Goal: Find specific page/section: Find specific page/section

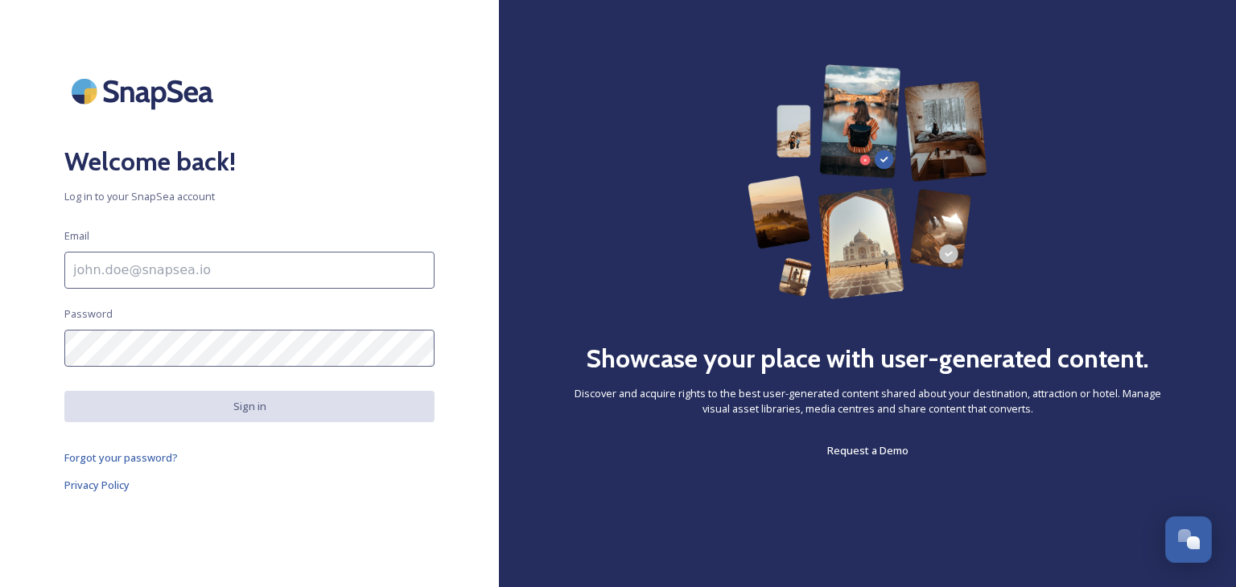
click at [173, 267] on input at bounding box center [249, 270] width 370 height 37
type input "[PERSON_NAME][EMAIL_ADDRESS][PERSON_NAME][DOMAIN_NAME]"
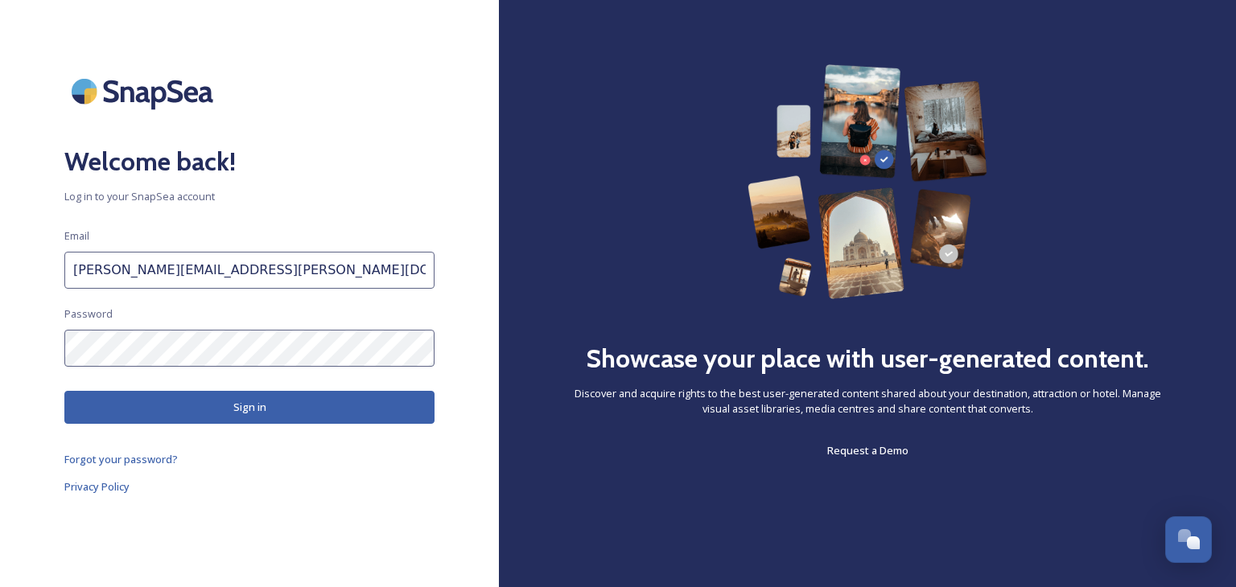
click at [264, 407] on button "Sign in" at bounding box center [249, 407] width 370 height 33
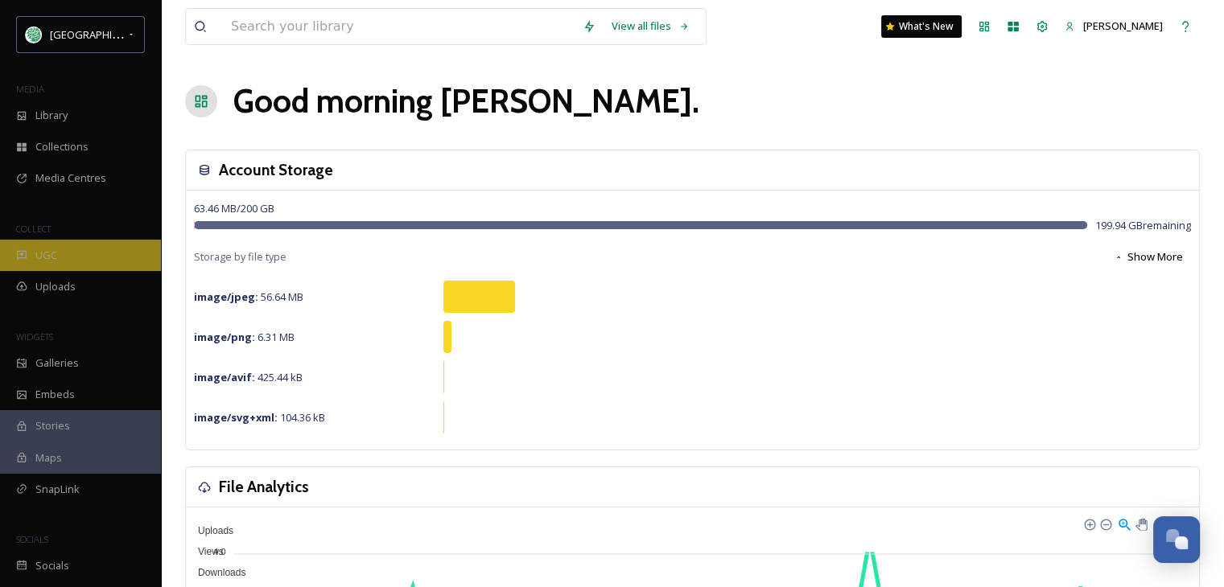
click at [71, 253] on div "UGC" at bounding box center [80, 255] width 161 height 31
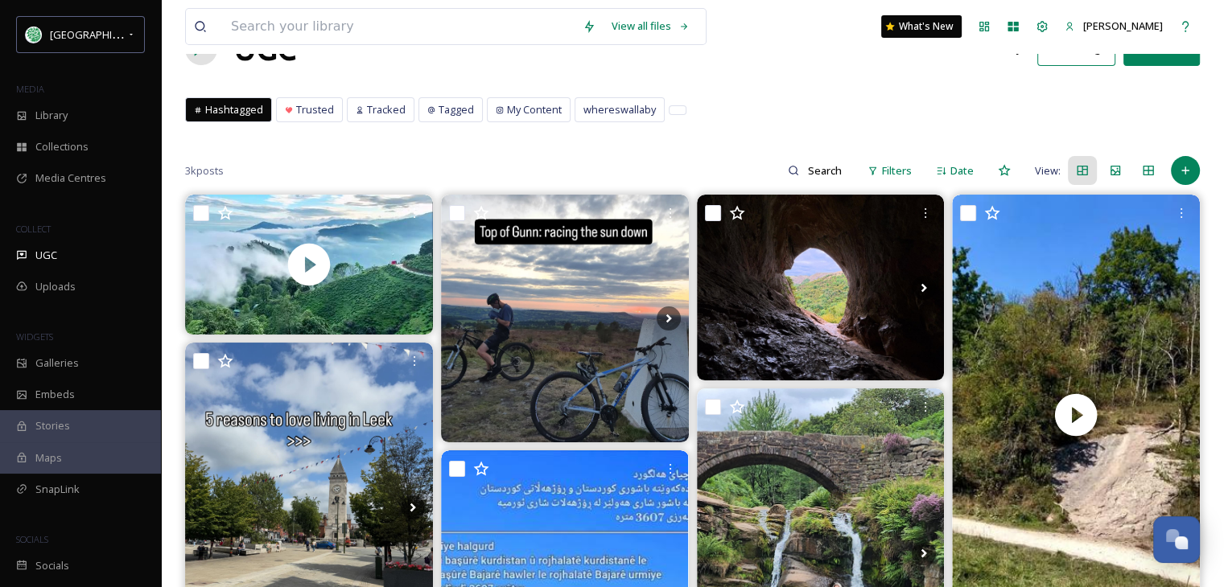
scroll to position [80, 0]
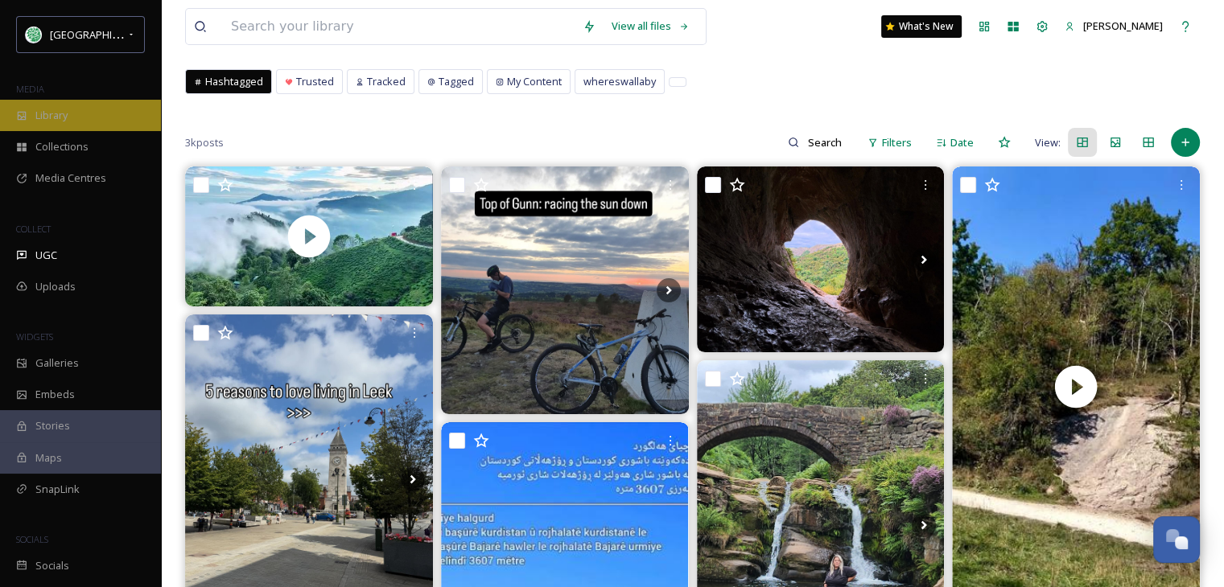
click at [60, 120] on span "Library" at bounding box center [51, 115] width 32 height 15
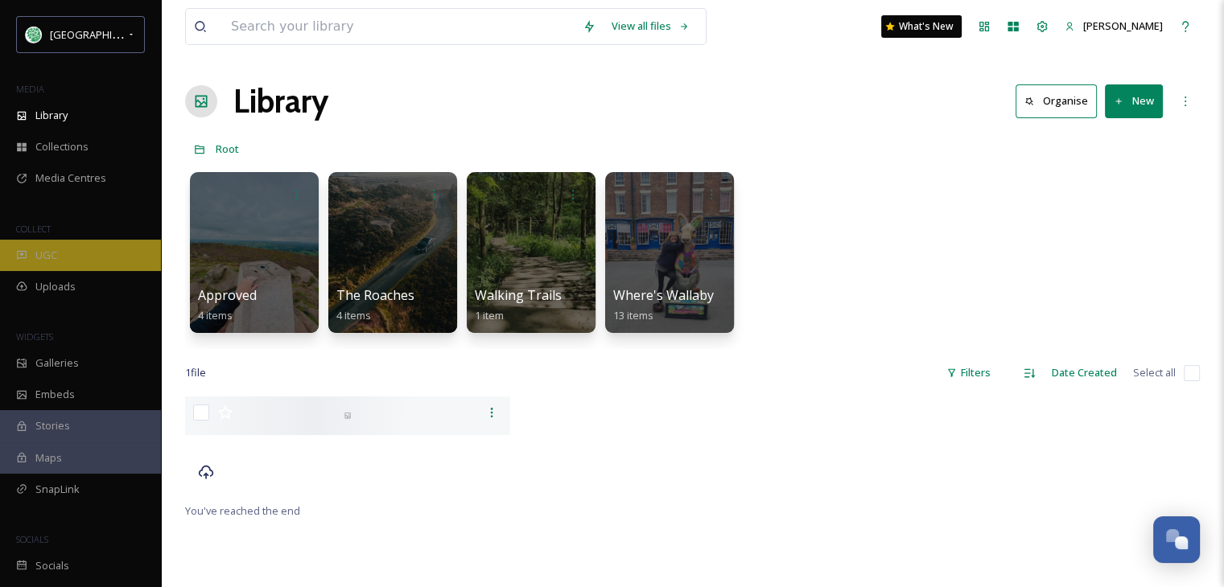
click at [43, 257] on span "UGC" at bounding box center [46, 255] width 22 height 15
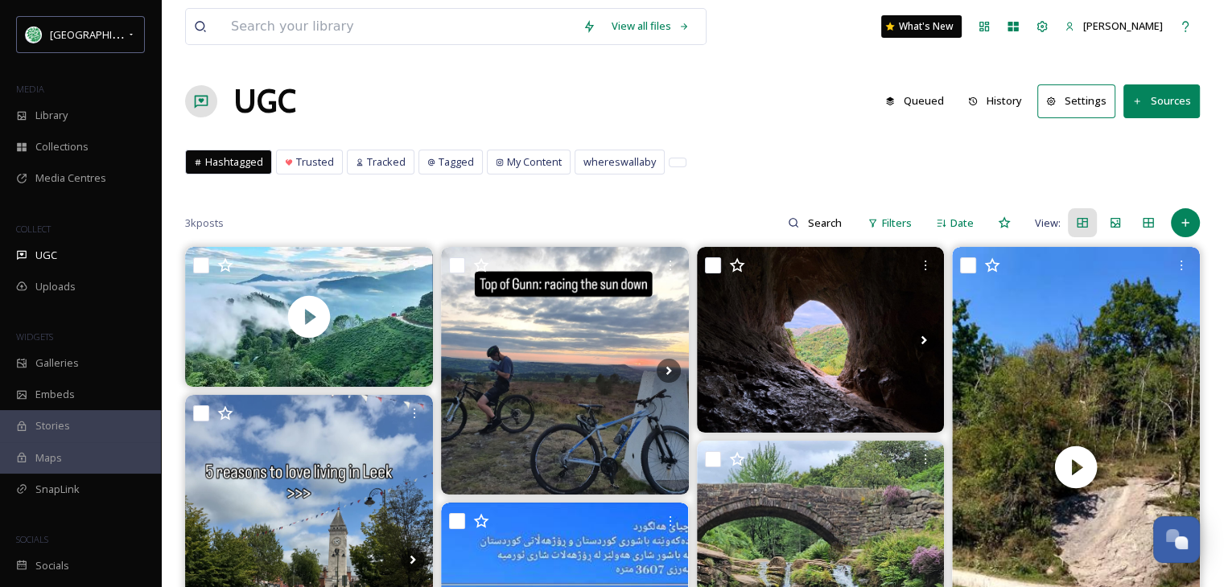
click at [1007, 97] on button "History" at bounding box center [995, 100] width 70 height 31
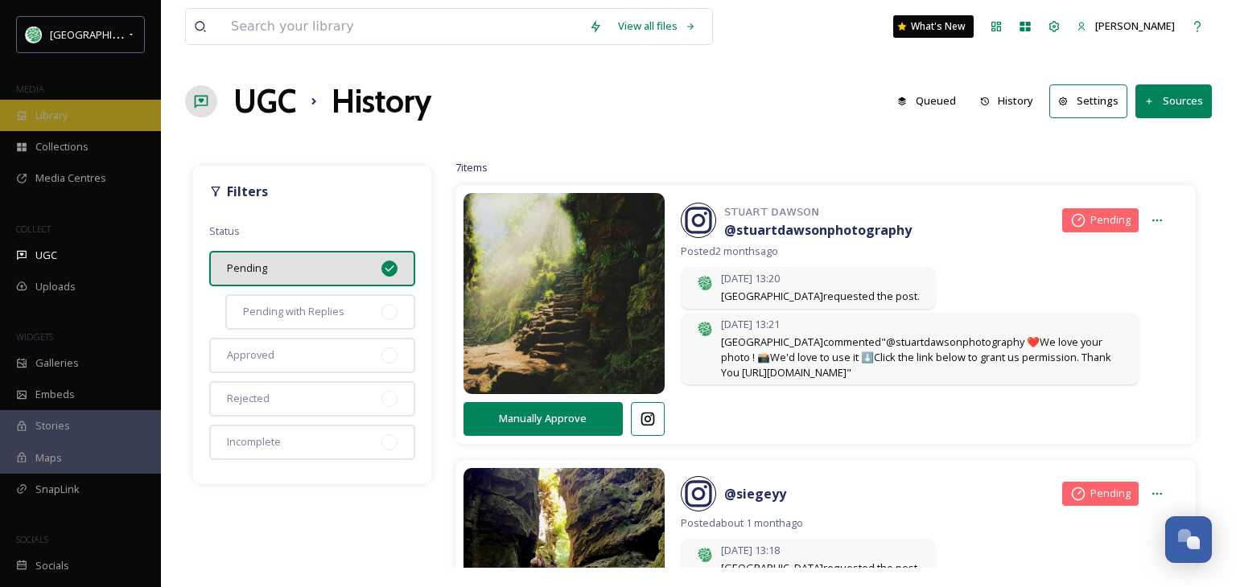
click at [80, 118] on div "Library" at bounding box center [80, 115] width 161 height 31
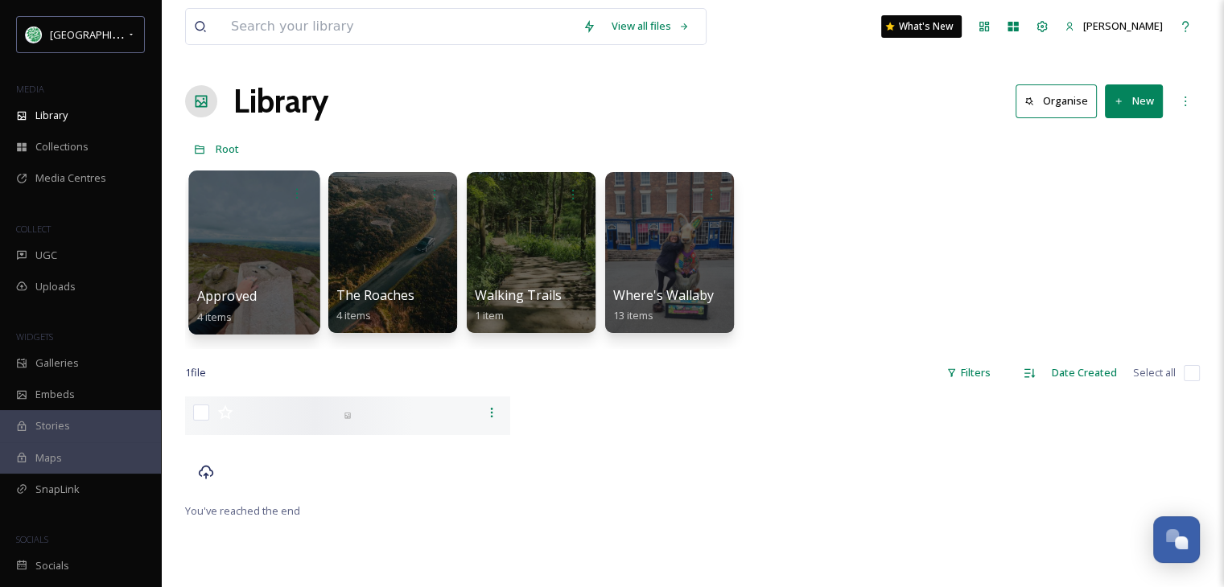
click at [235, 265] on div at bounding box center [253, 253] width 131 height 164
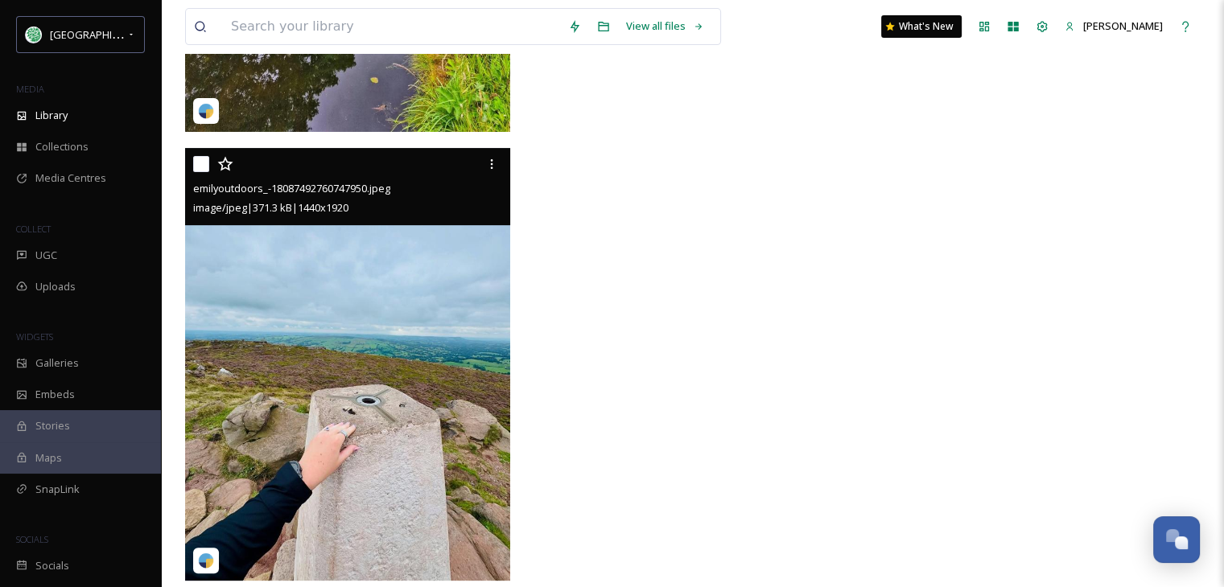
scroll to position [542, 0]
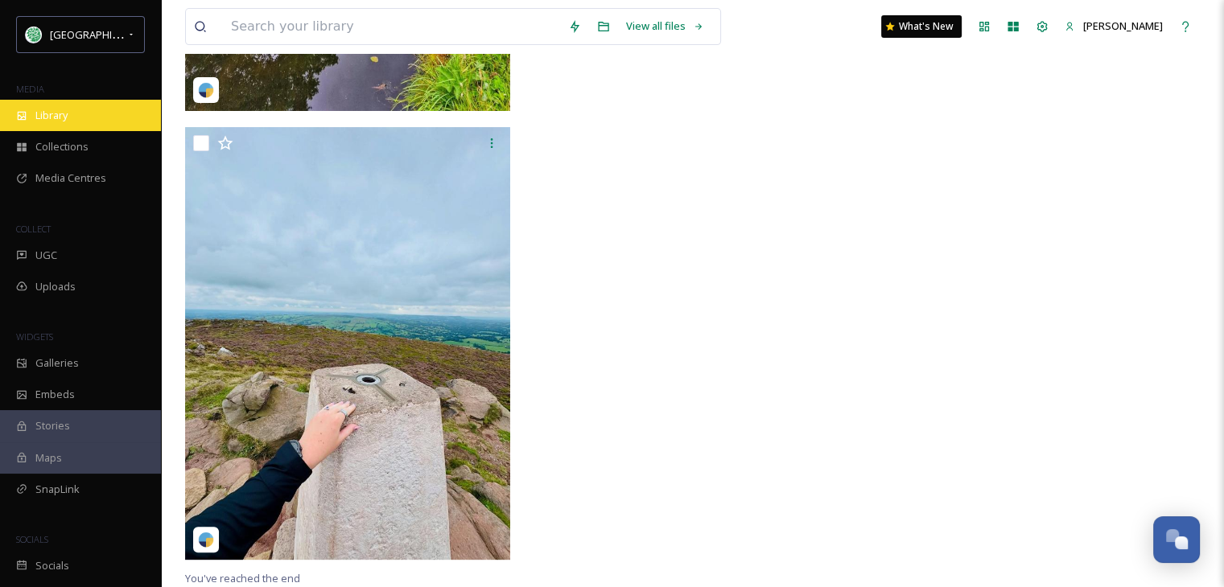
click at [48, 118] on span "Library" at bounding box center [51, 115] width 32 height 15
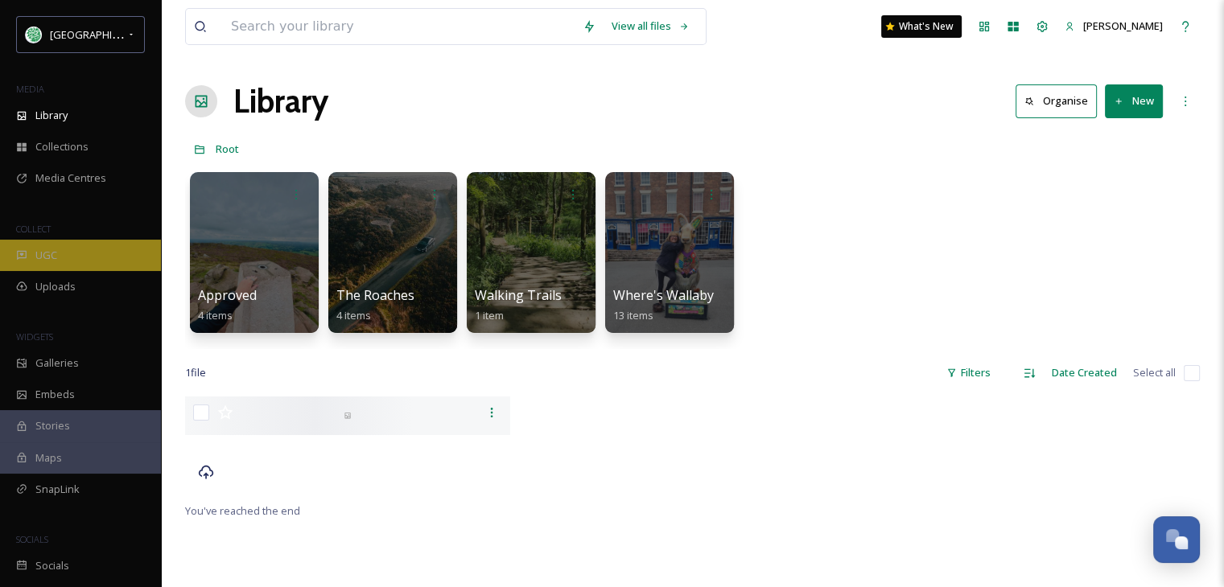
click at [42, 254] on span "UGC" at bounding box center [46, 255] width 22 height 15
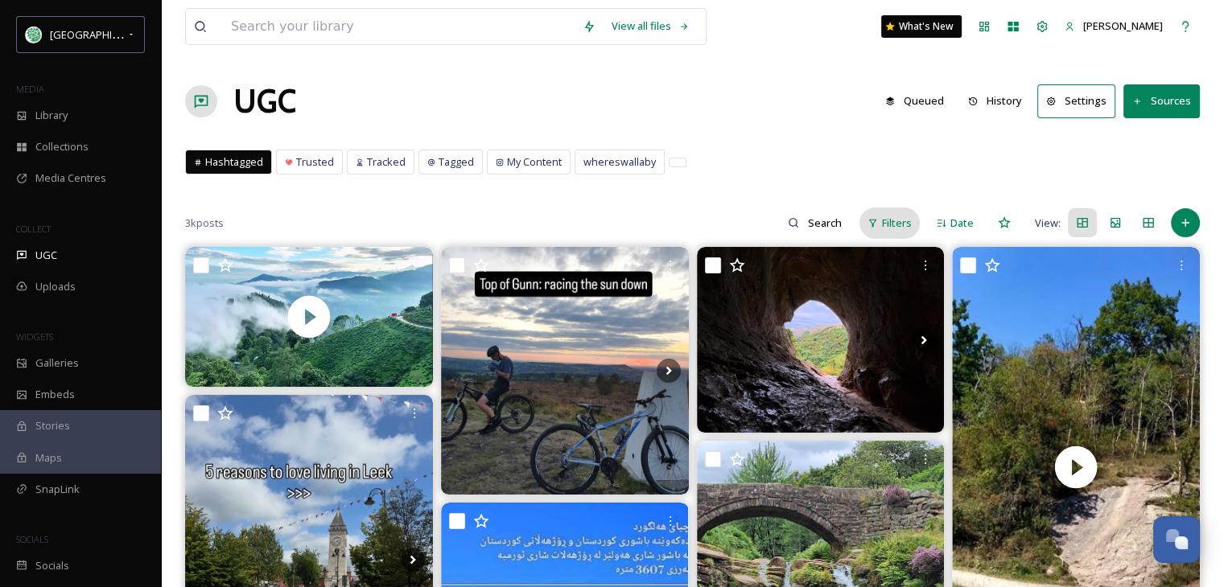
click at [909, 226] on span "Filters" at bounding box center [897, 223] width 30 height 15
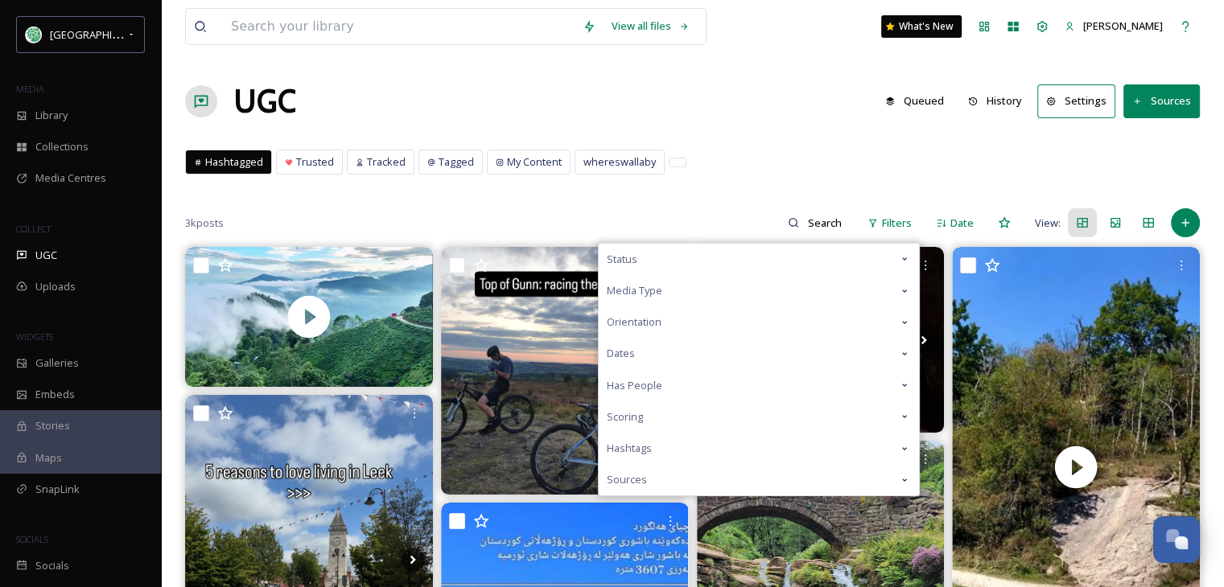
click at [903, 418] on icon at bounding box center [904, 416] width 13 height 13
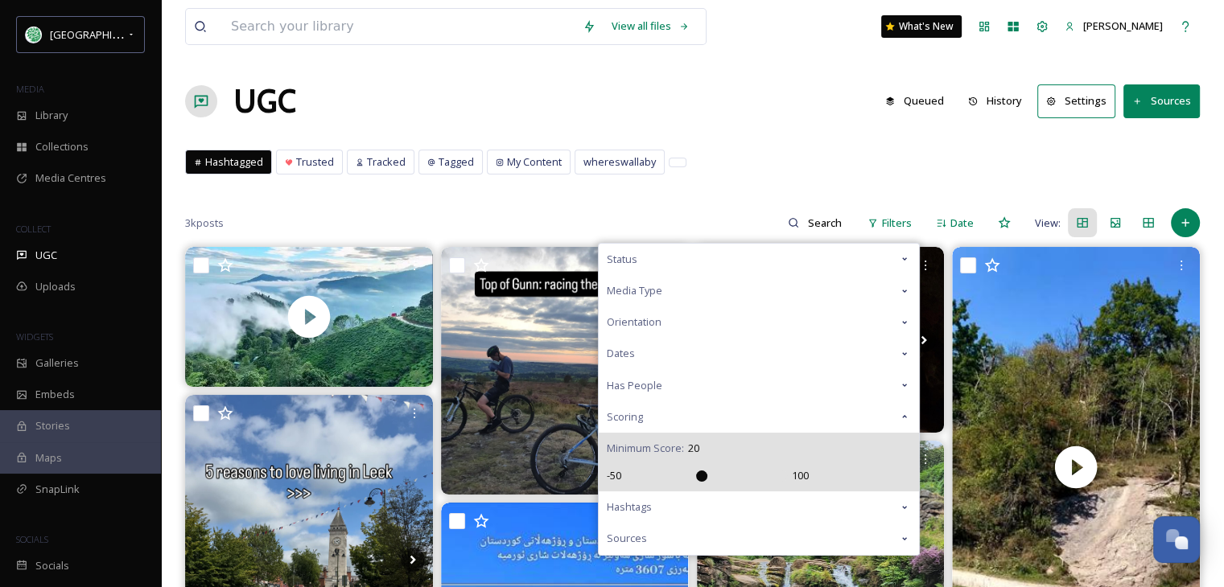
drag, startPoint x: 711, startPoint y: 474, endPoint x: 697, endPoint y: 477, distance: 14.0
type input "20"
click at [697, 477] on input "range" at bounding box center [706, 476] width 161 height 11
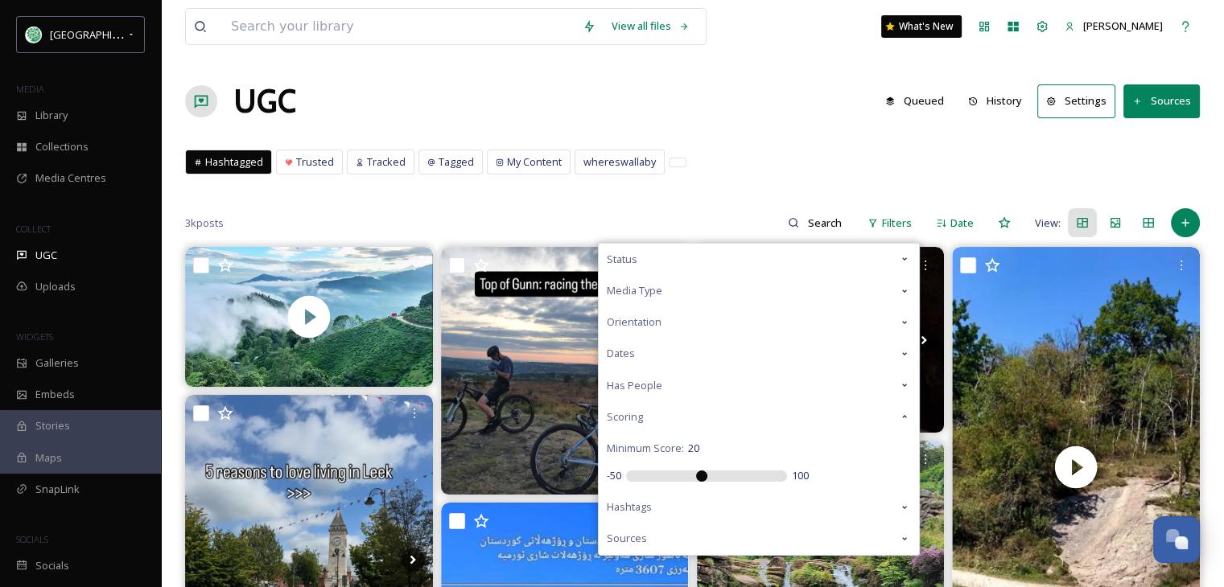
click at [756, 171] on div "Hashtagged Trusted Tracked Tagged My Content whereswallaby Hashtagged Trusted T…" at bounding box center [692, 166] width 1014 height 33
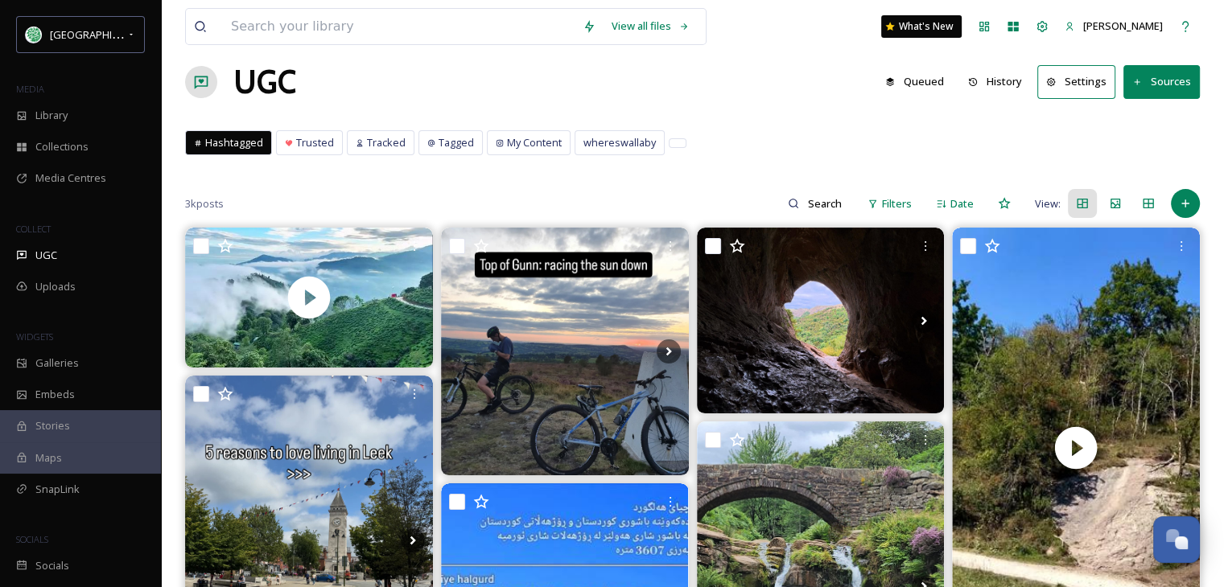
scroll to position [27, 0]
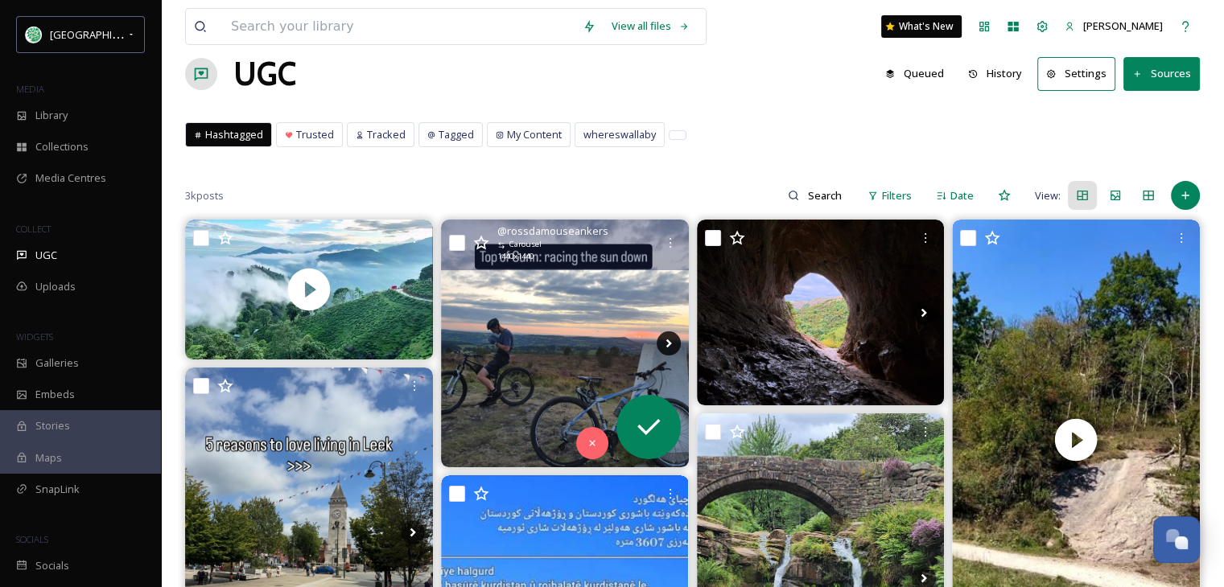
click at [662, 337] on icon at bounding box center [668, 343] width 24 height 24
click at [667, 343] on icon at bounding box center [668, 343] width 24 height 24
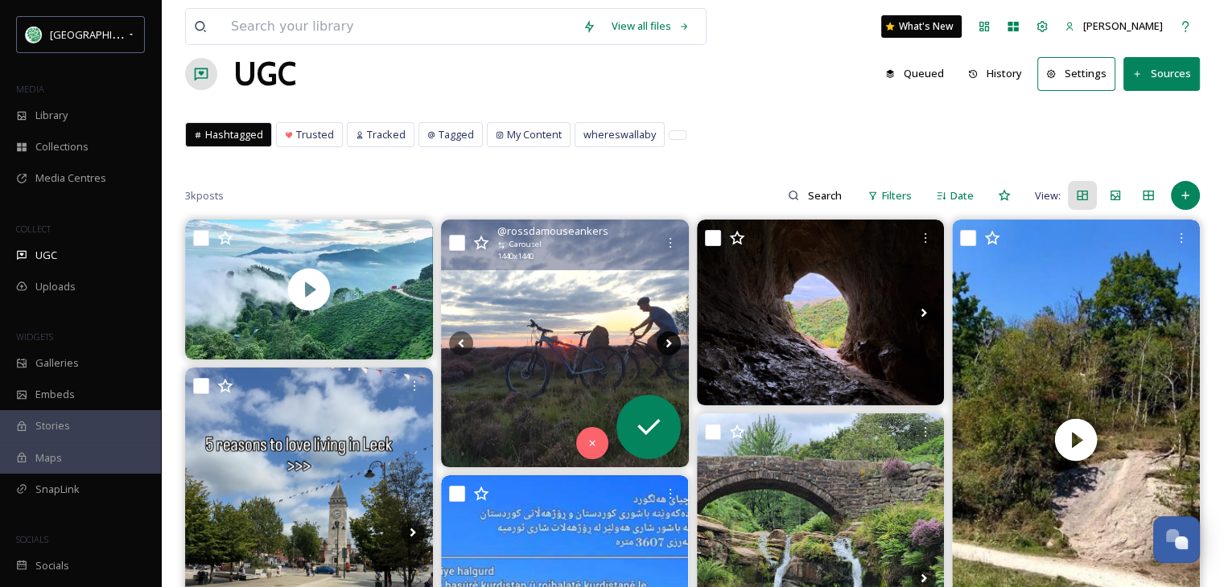
click at [667, 343] on icon at bounding box center [668, 343] width 24 height 24
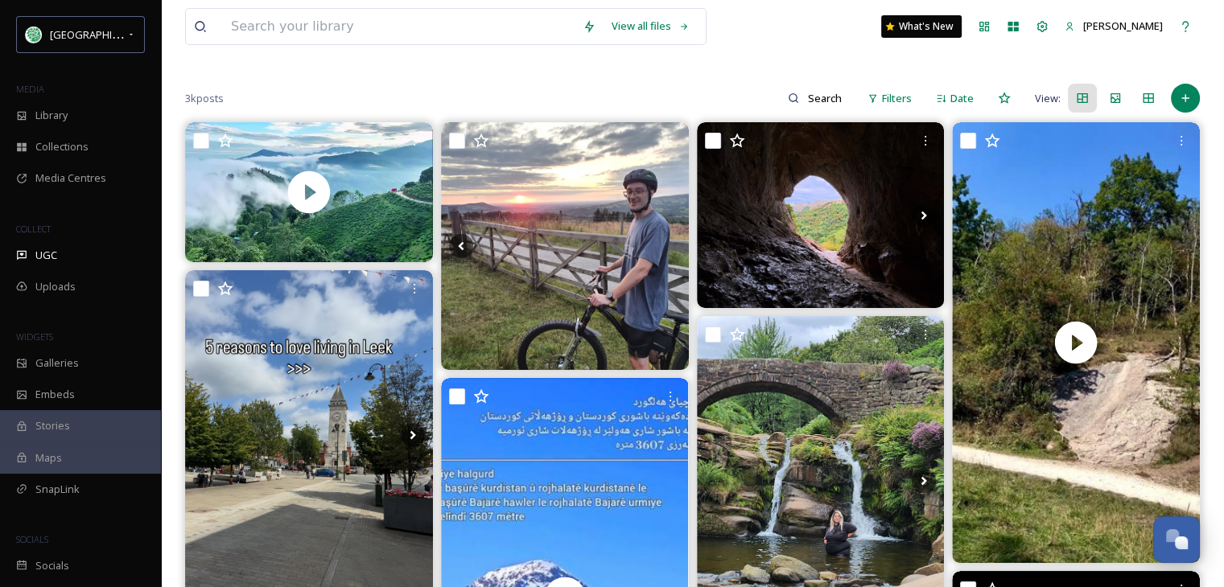
scroll to position [188, 0]
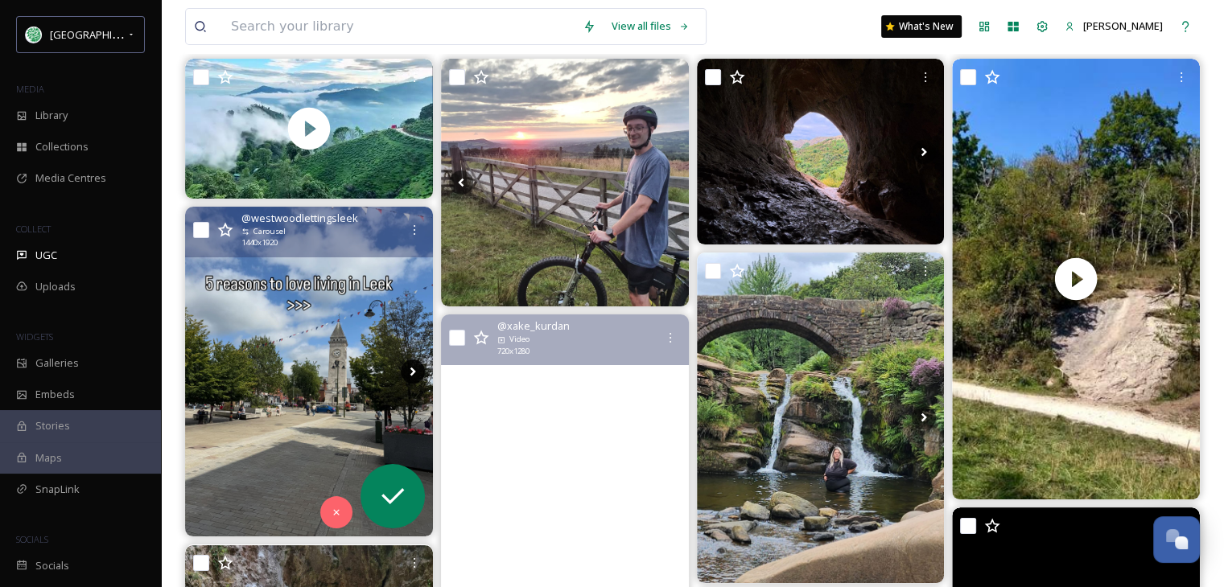
click at [407, 371] on icon at bounding box center [413, 372] width 24 height 24
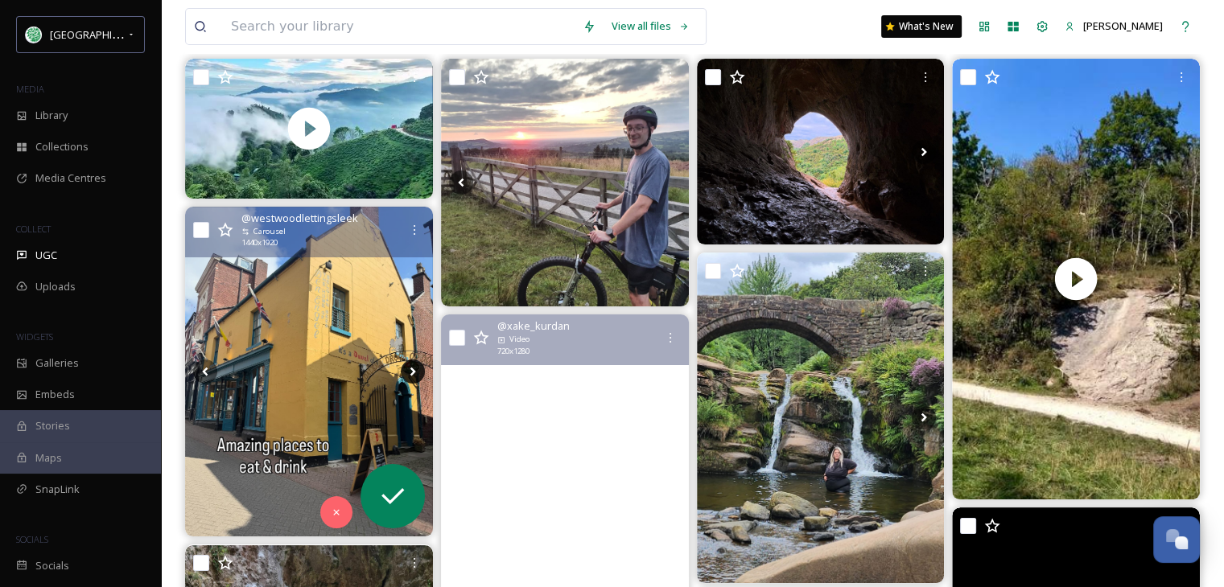
click at [407, 371] on icon at bounding box center [413, 372] width 24 height 24
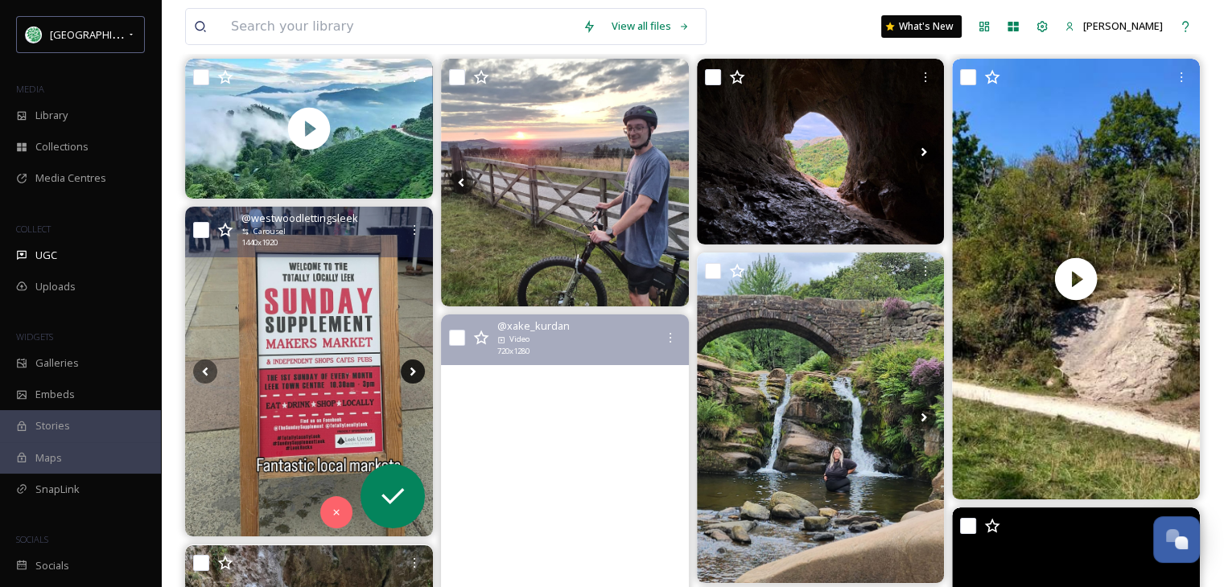
click at [407, 371] on icon at bounding box center [413, 372] width 24 height 24
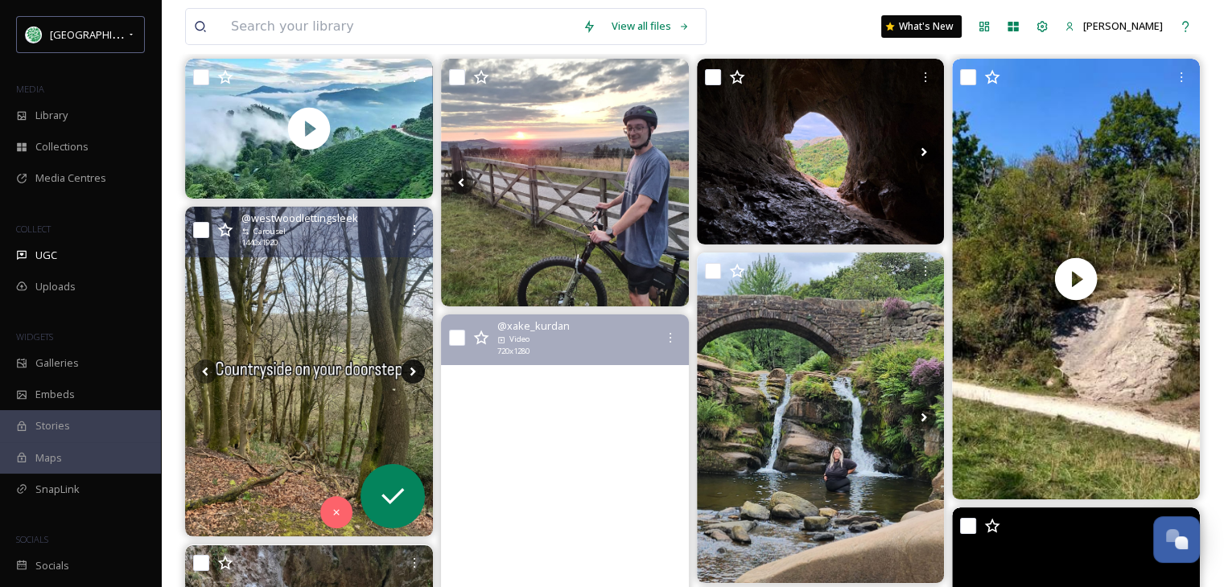
click at [407, 371] on icon at bounding box center [413, 372] width 24 height 24
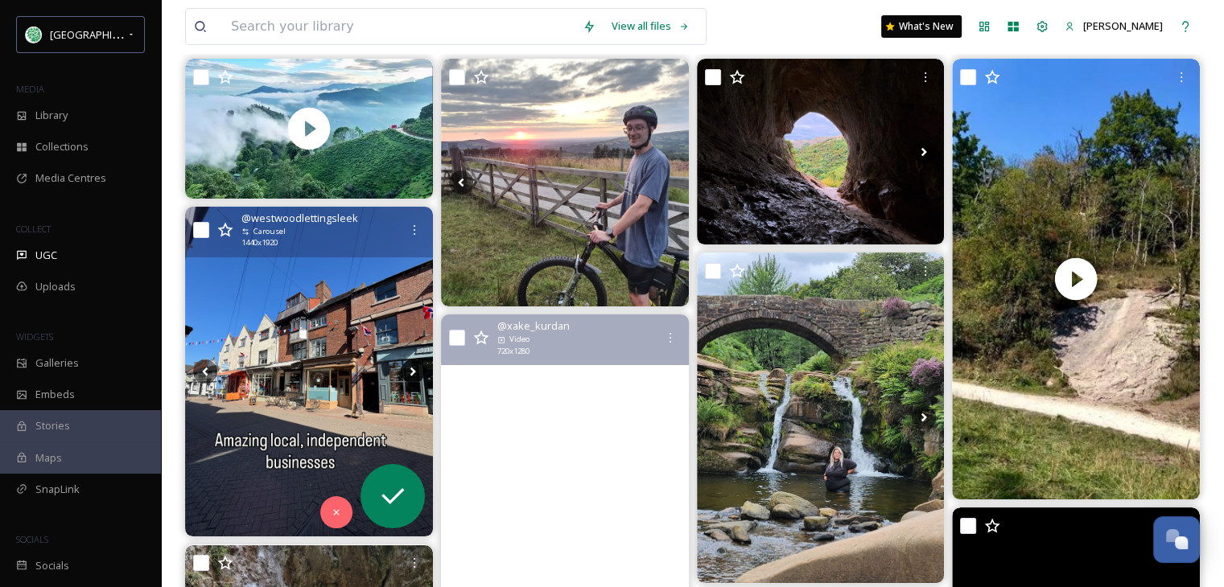
click at [407, 371] on icon at bounding box center [413, 372] width 24 height 24
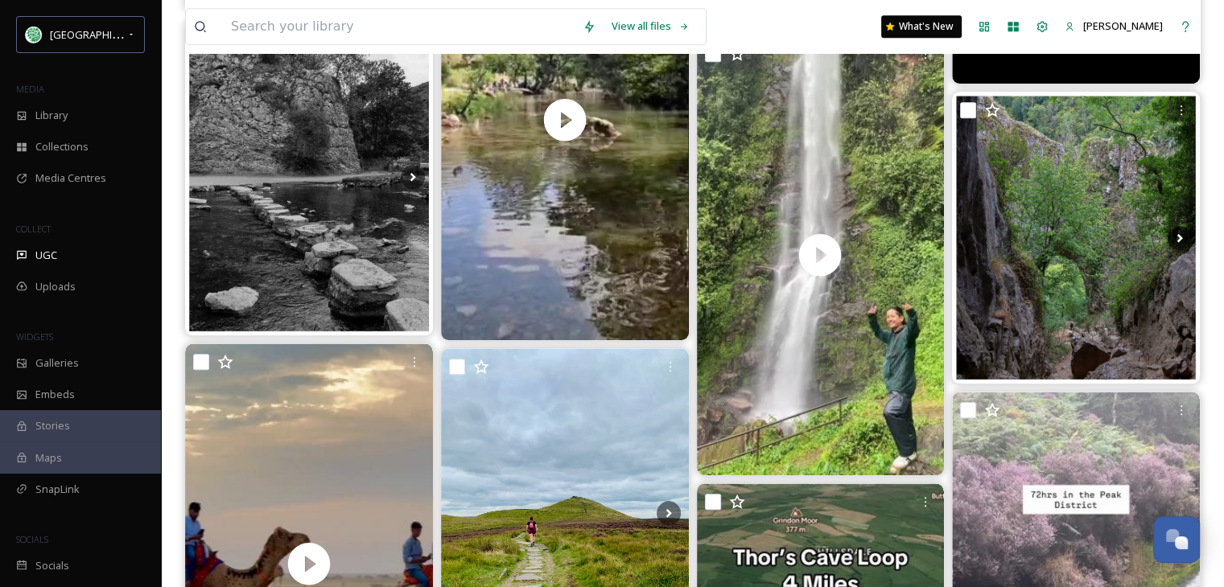
scroll to position [1073, 0]
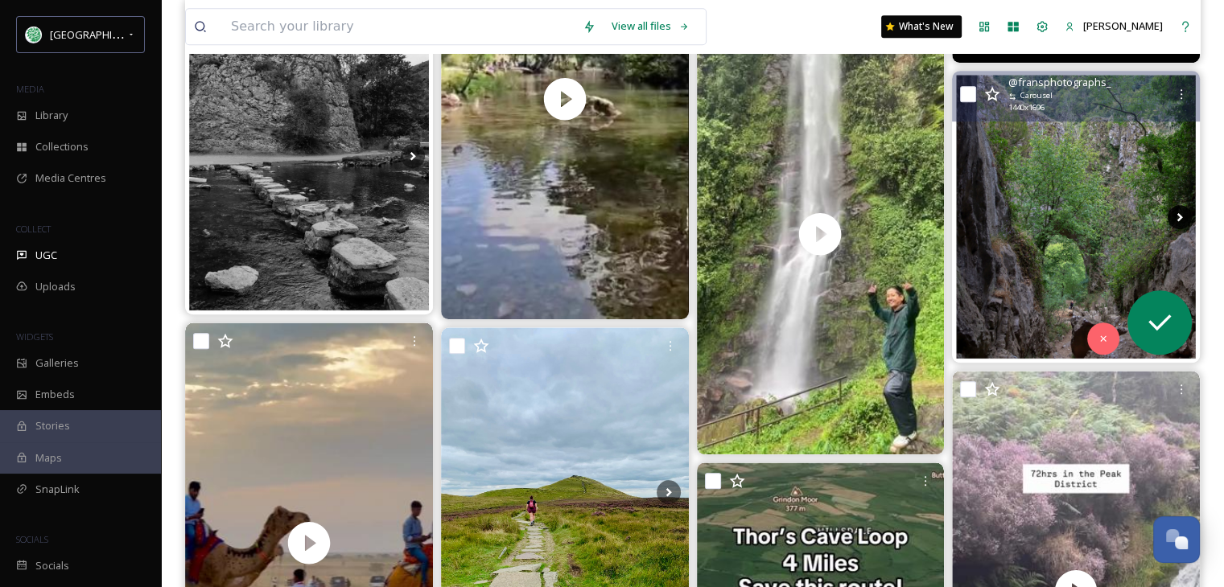
click at [1177, 216] on icon at bounding box center [1179, 217] width 24 height 24
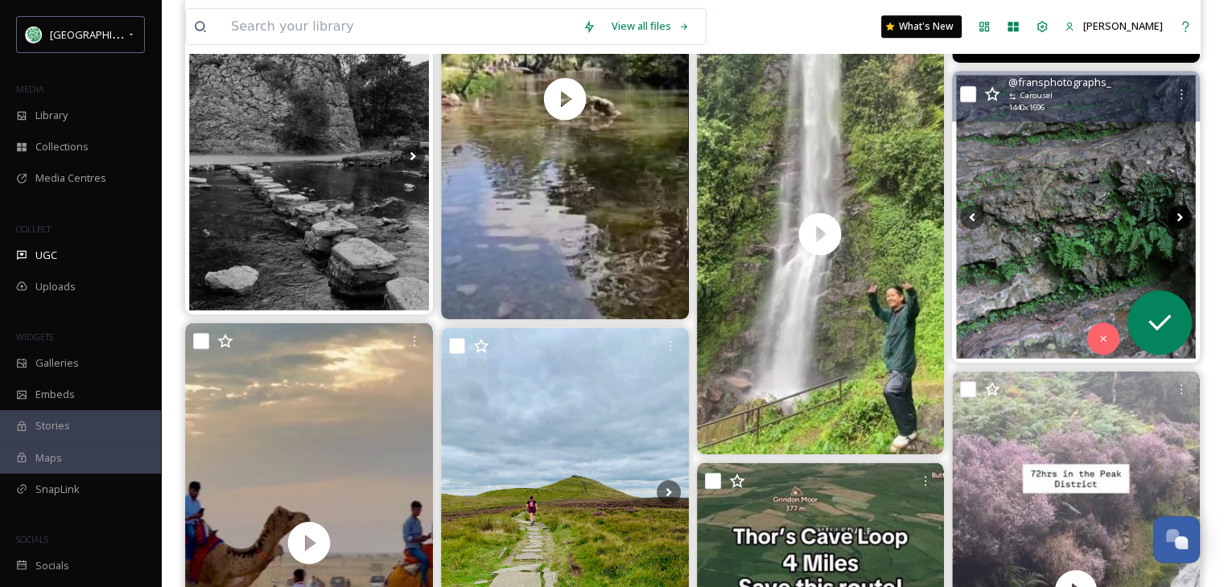
click at [1177, 216] on icon at bounding box center [1179, 217] width 24 height 24
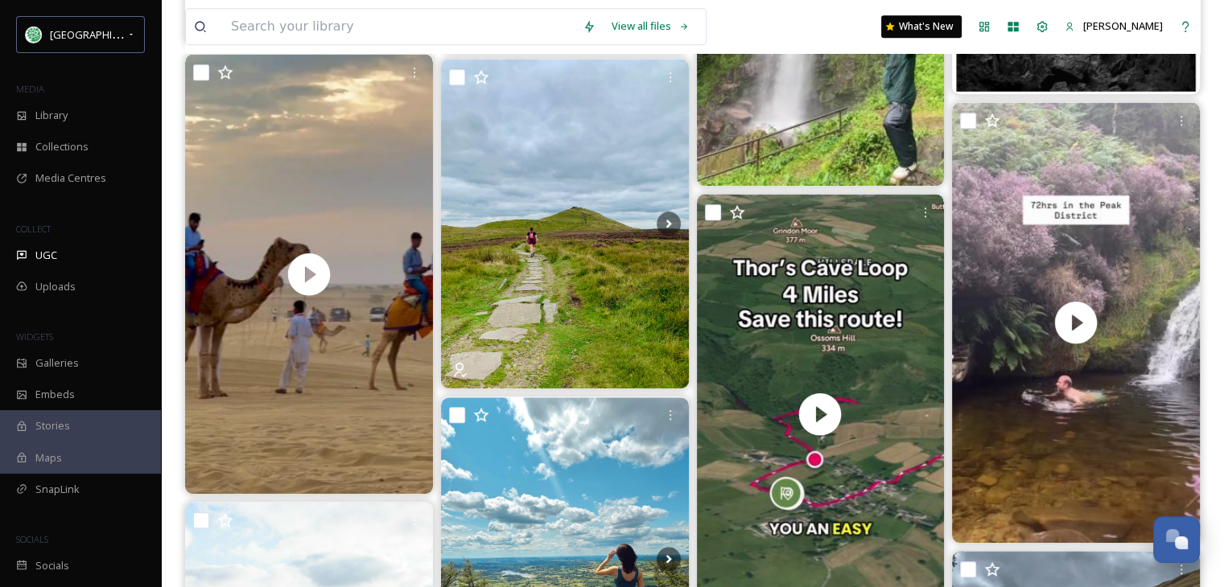
scroll to position [1314, 0]
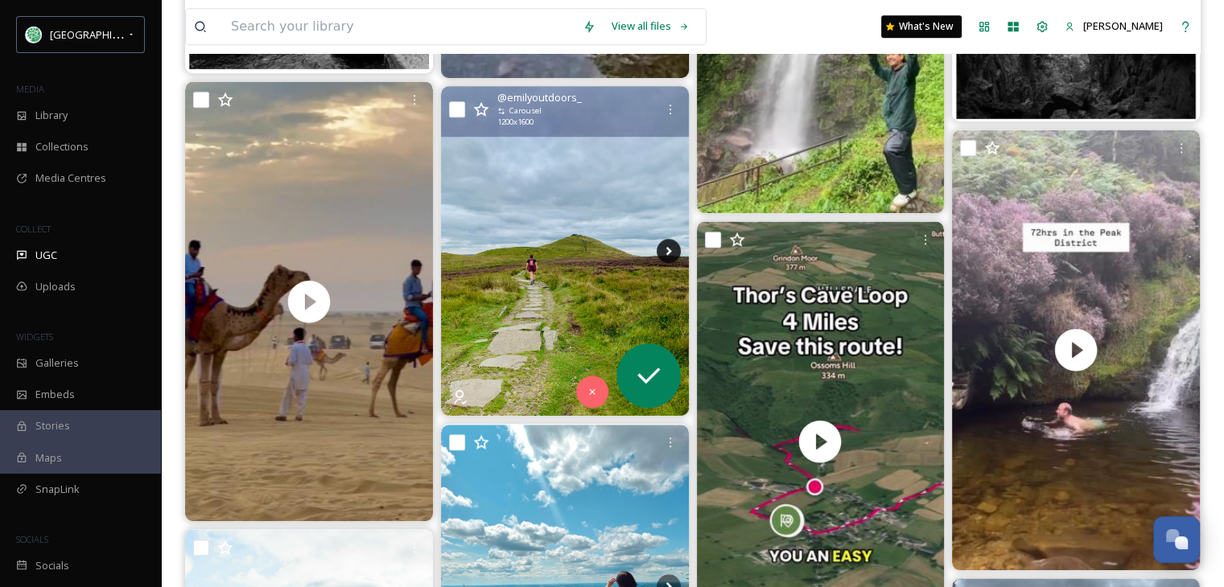
click at [659, 251] on icon at bounding box center [668, 251] width 24 height 24
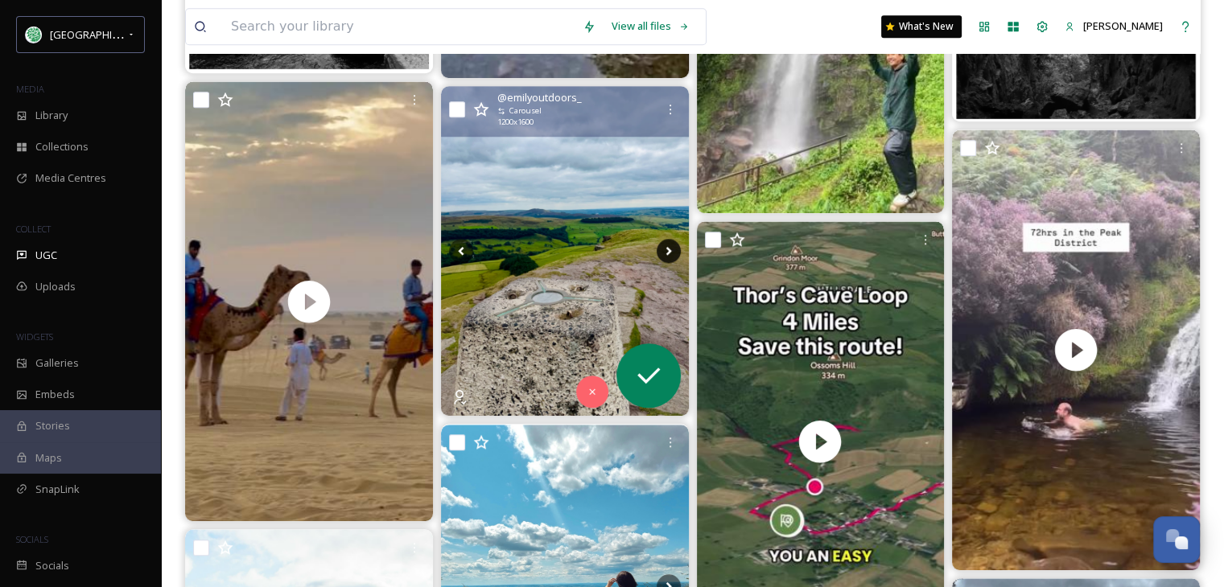
click at [659, 251] on icon at bounding box center [668, 251] width 24 height 24
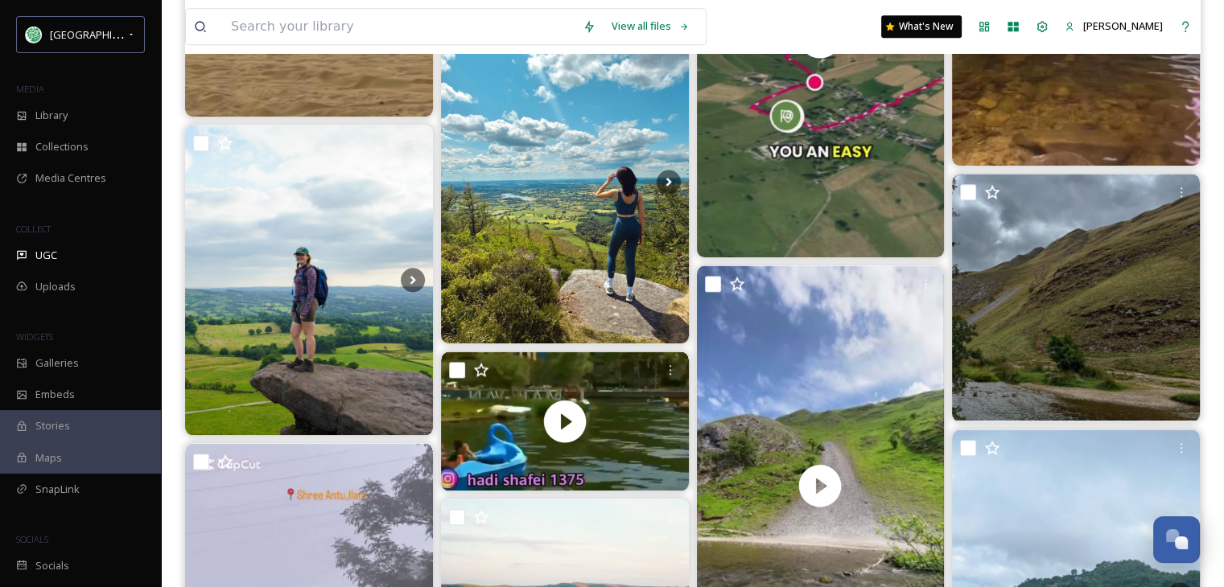
scroll to position [1717, 0]
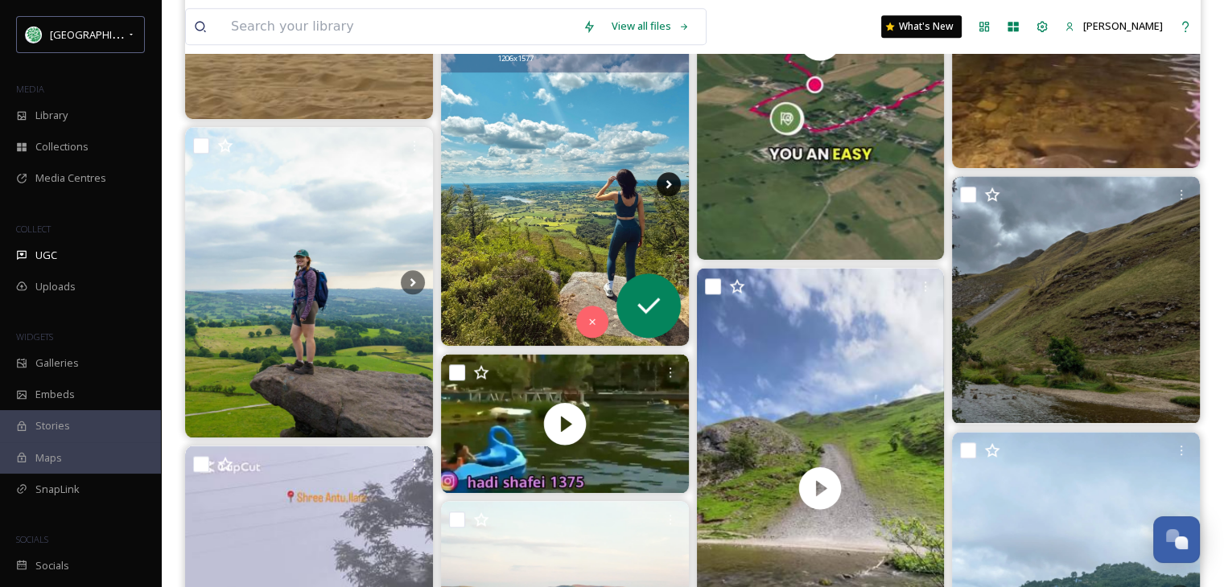
click at [658, 184] on icon at bounding box center [668, 184] width 24 height 24
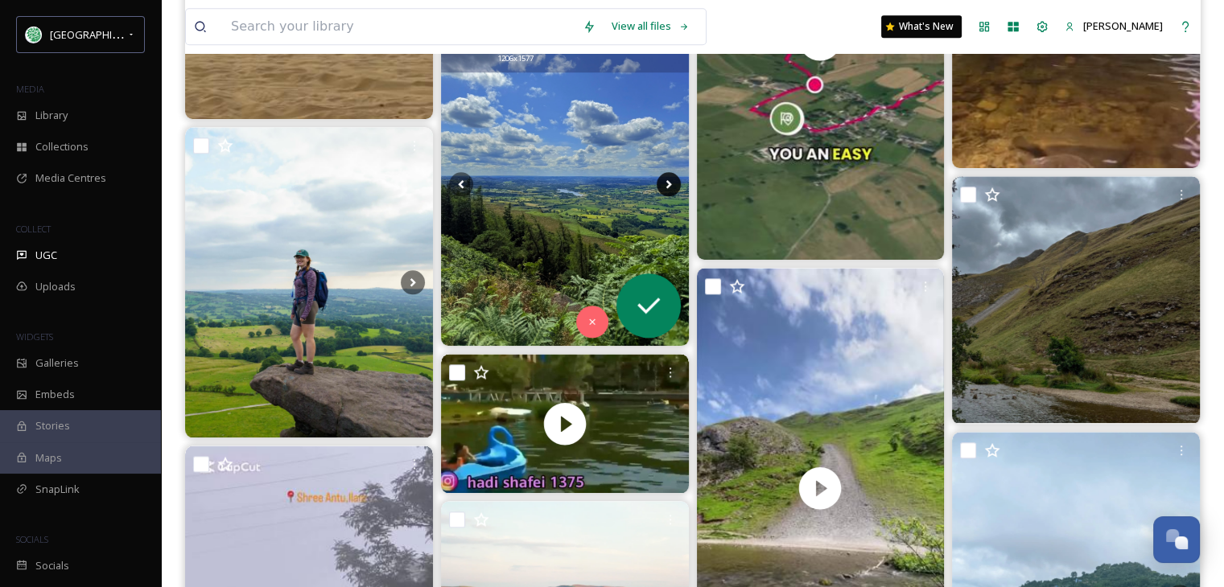
click at [658, 184] on icon at bounding box center [668, 184] width 24 height 24
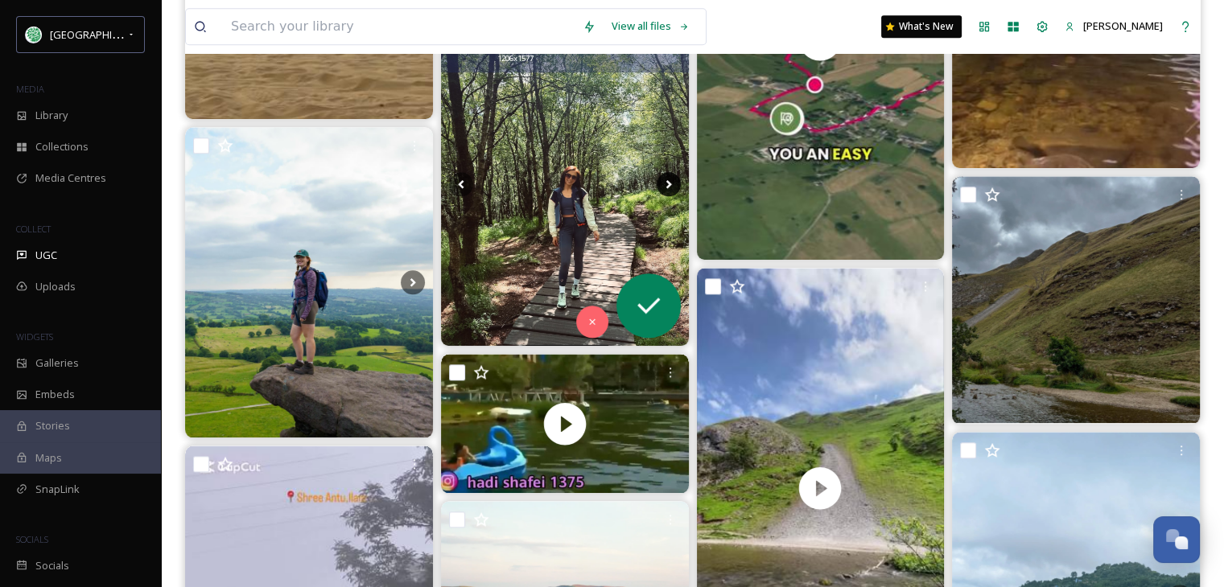
click at [658, 184] on icon at bounding box center [668, 184] width 24 height 24
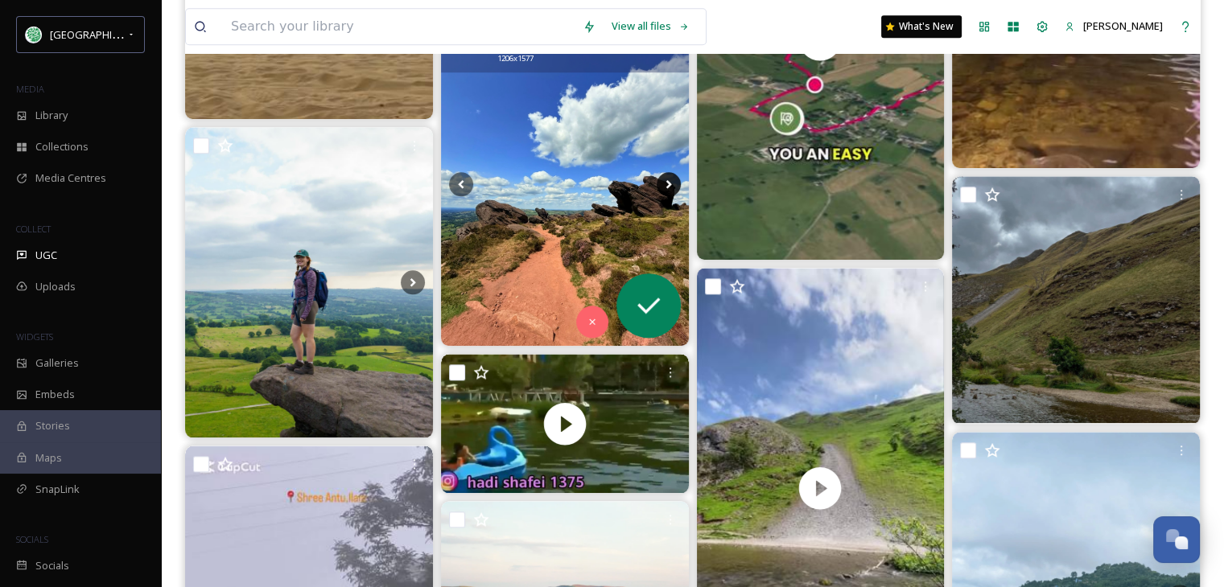
click at [658, 184] on icon at bounding box center [668, 184] width 24 height 24
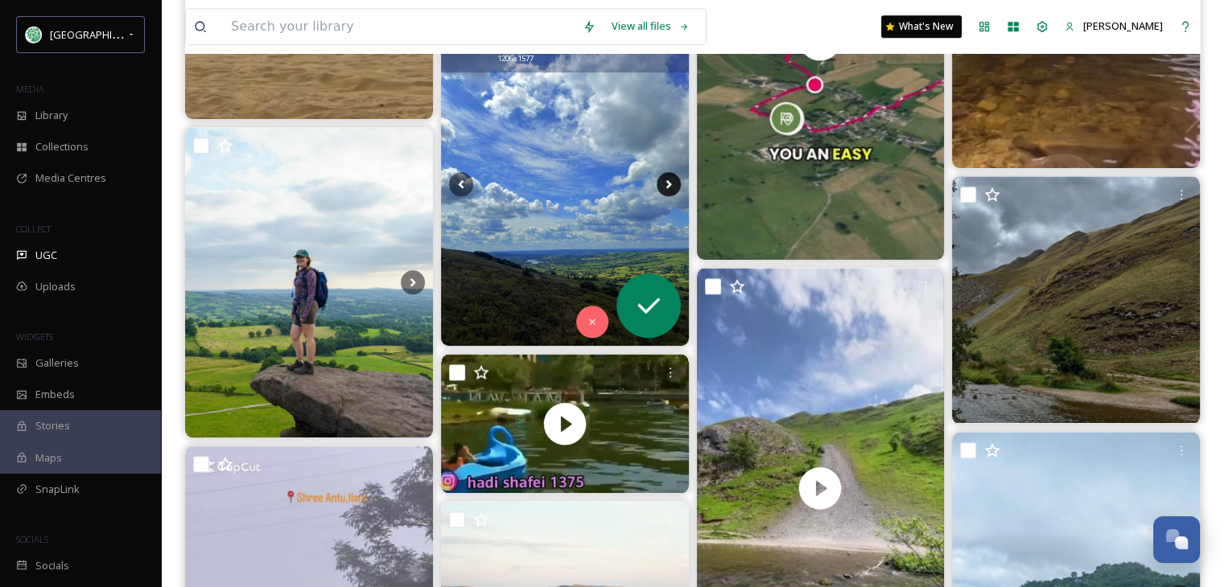
click at [658, 184] on icon at bounding box center [668, 184] width 24 height 24
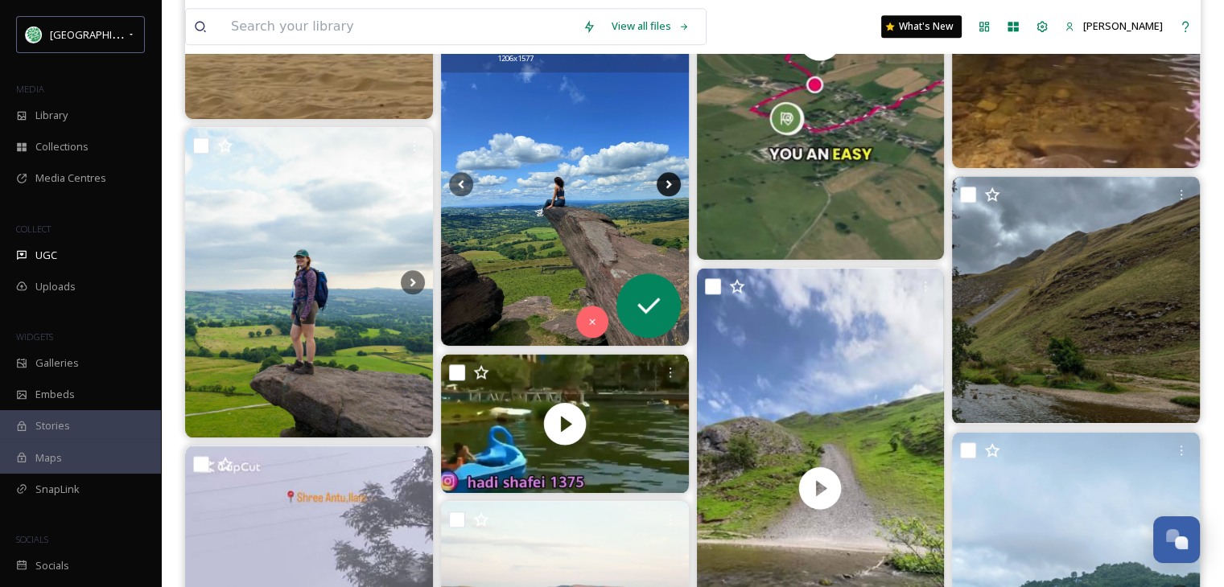
click at [658, 184] on icon at bounding box center [668, 184] width 24 height 24
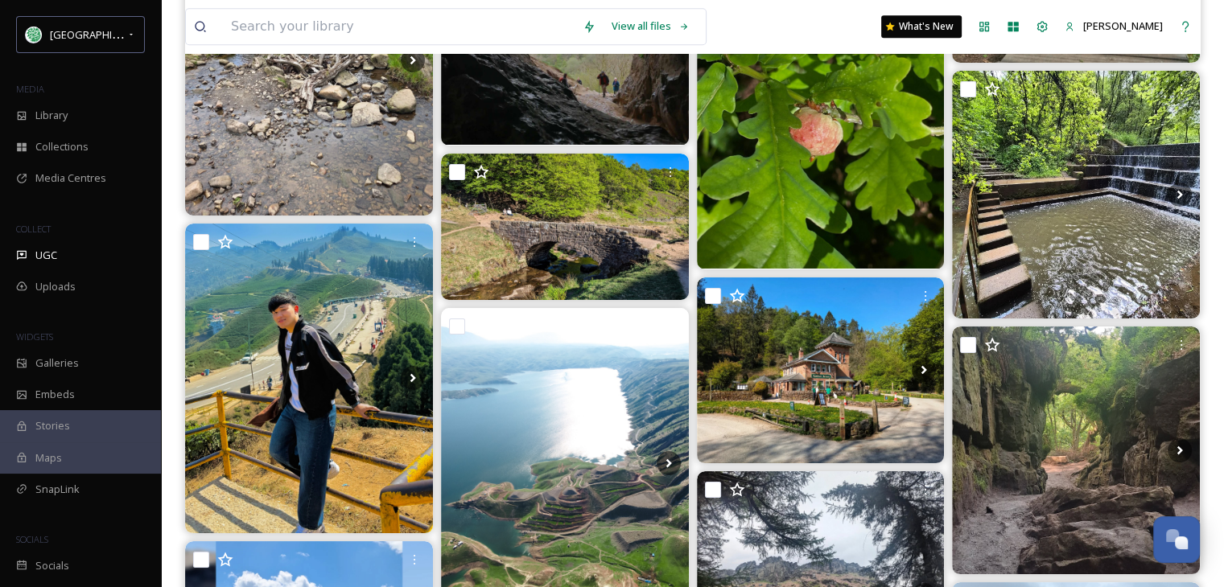
scroll to position [25447, 0]
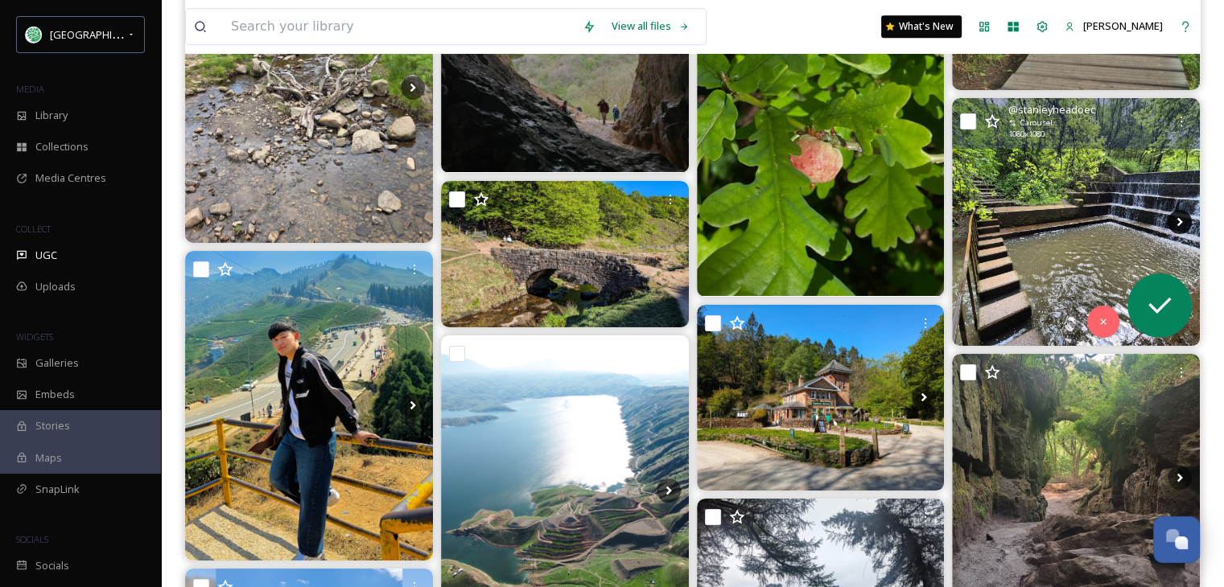
click at [1179, 219] on icon at bounding box center [1180, 221] width 6 height 9
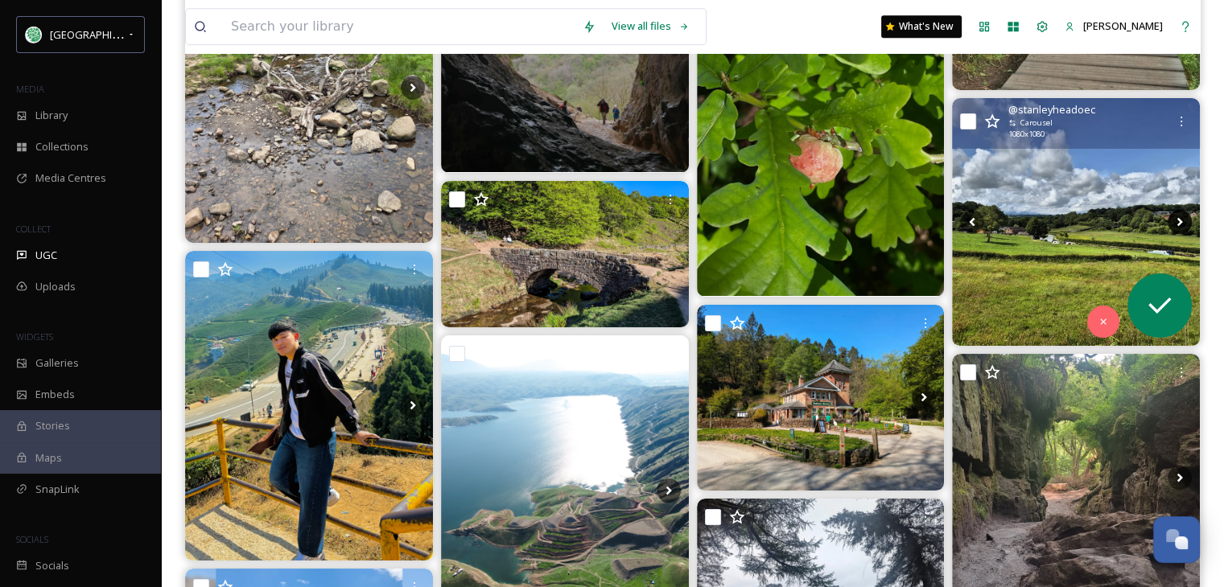
click at [1181, 216] on icon at bounding box center [1179, 222] width 24 height 24
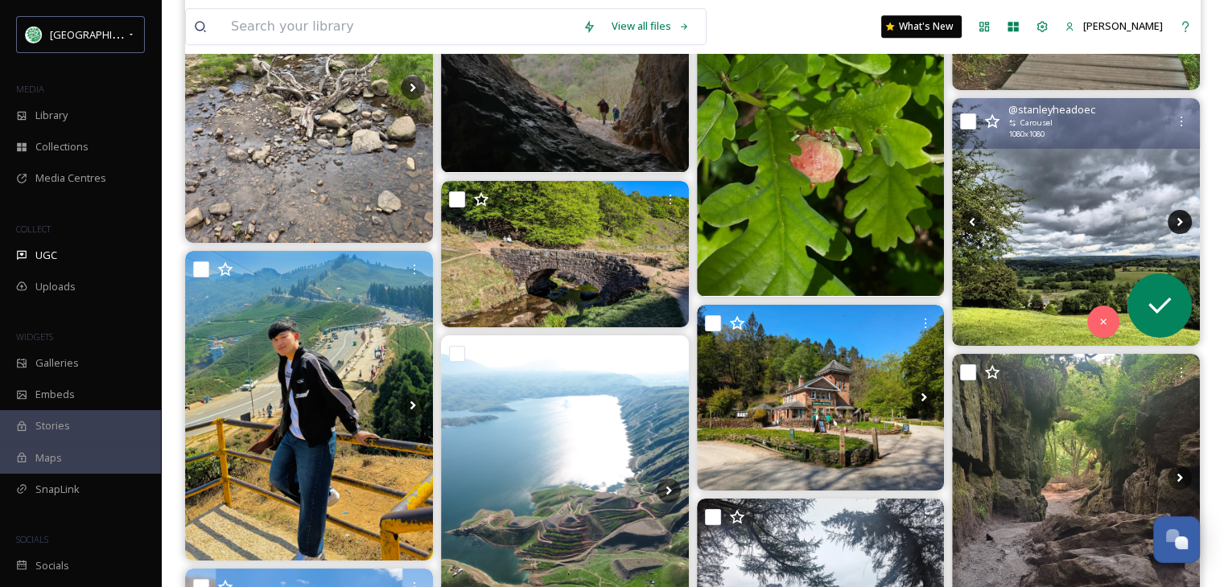
click at [1181, 216] on icon at bounding box center [1179, 222] width 24 height 24
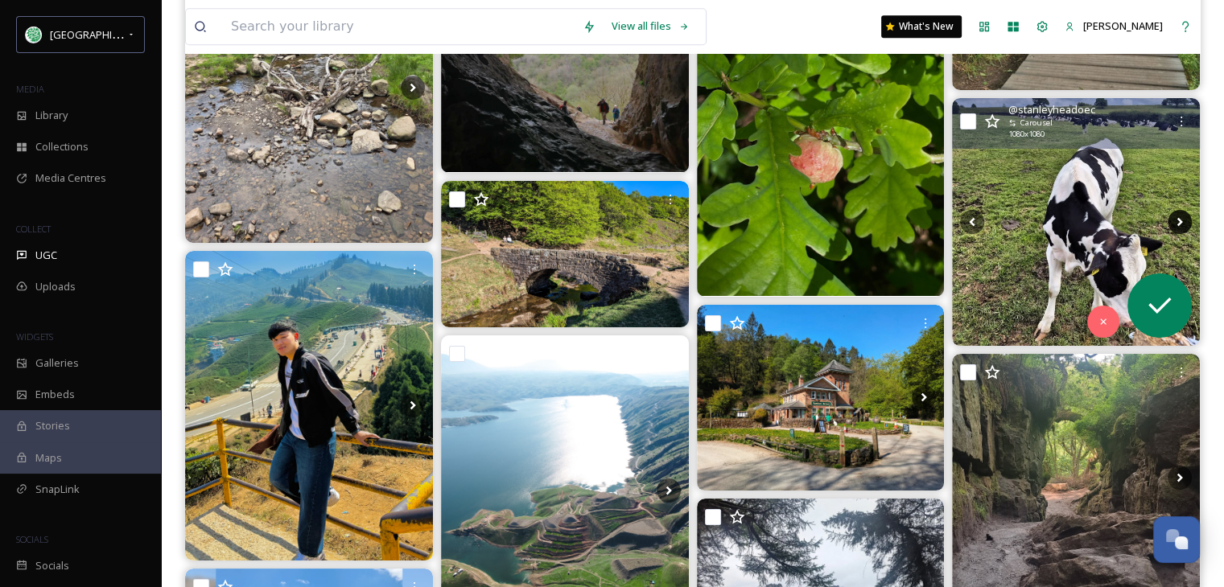
click at [1181, 216] on icon at bounding box center [1179, 222] width 24 height 24
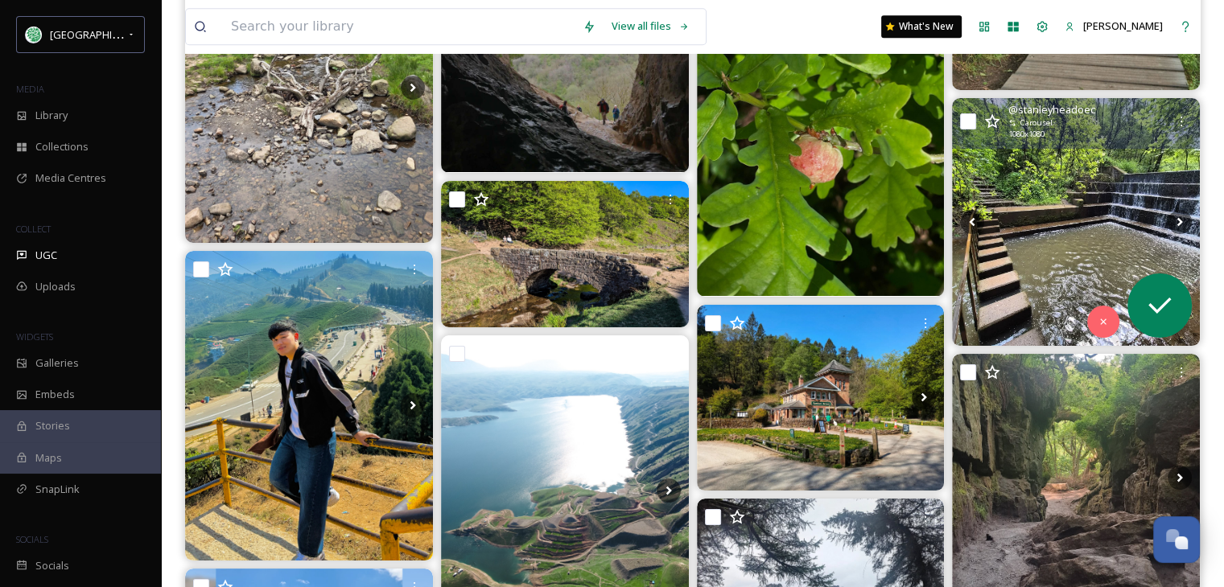
click at [1065, 229] on img at bounding box center [1076, 222] width 248 height 248
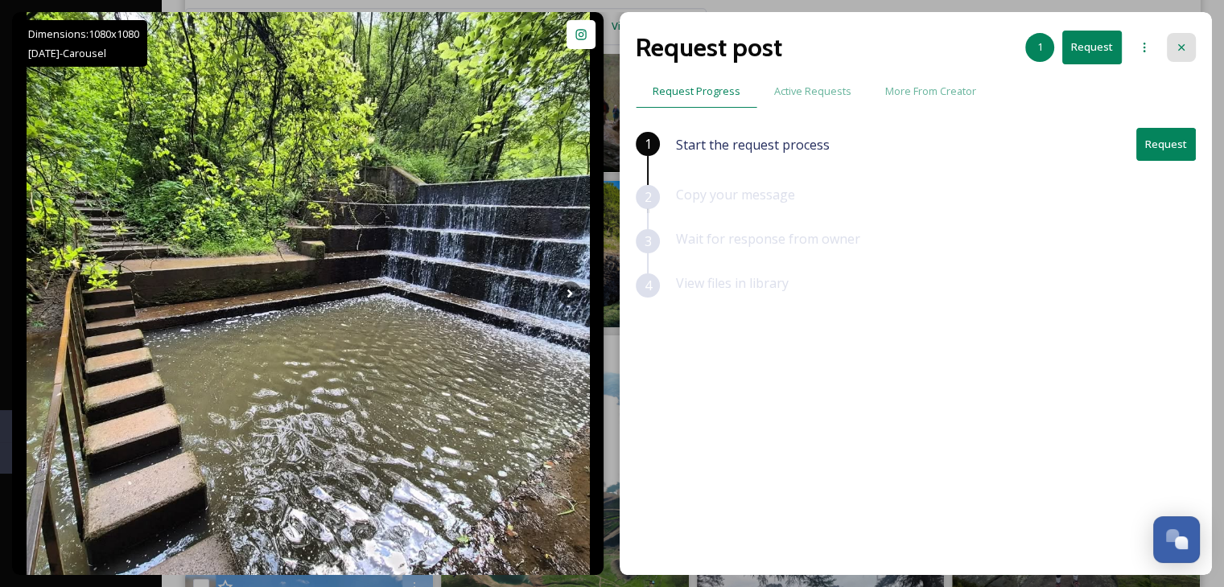
click at [1181, 46] on icon at bounding box center [1180, 47] width 13 height 13
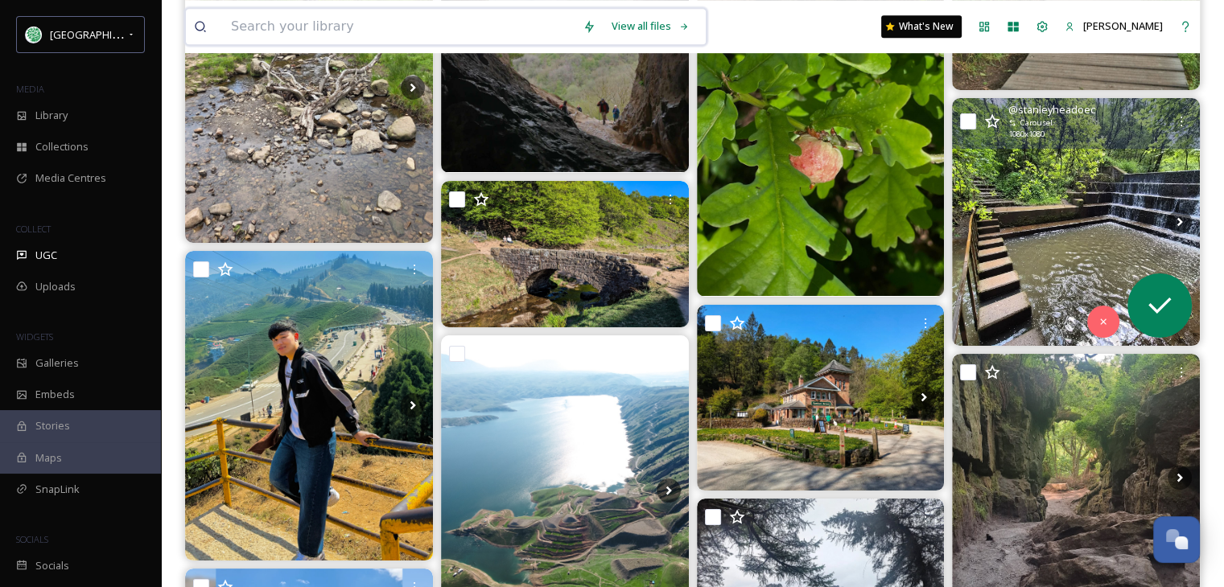
click at [409, 24] on input at bounding box center [399, 26] width 352 height 35
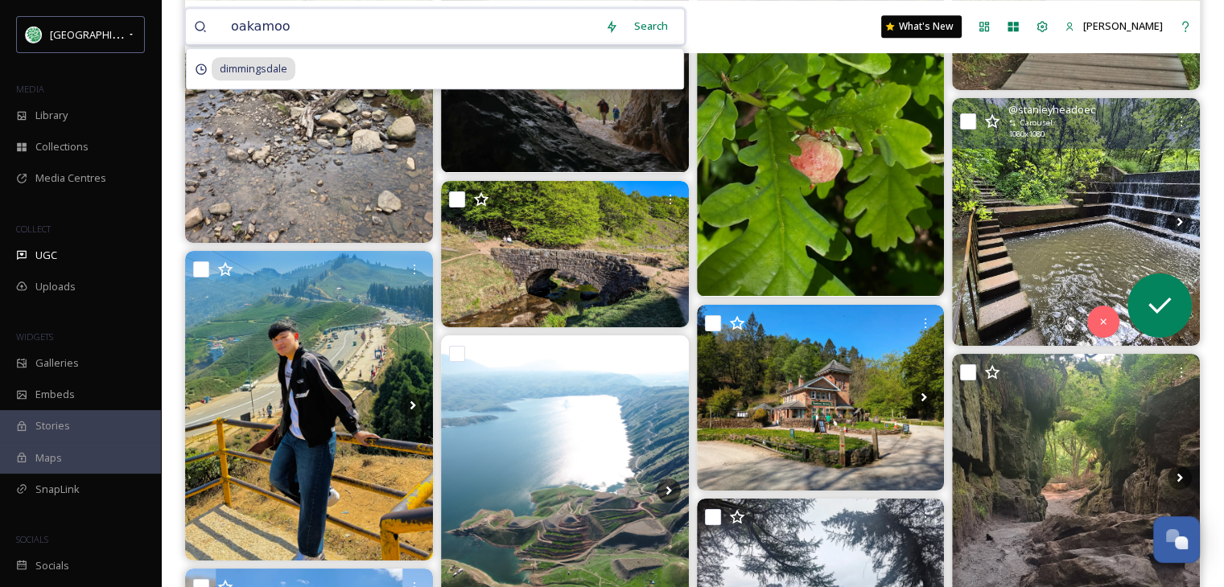
type input "oakamoor"
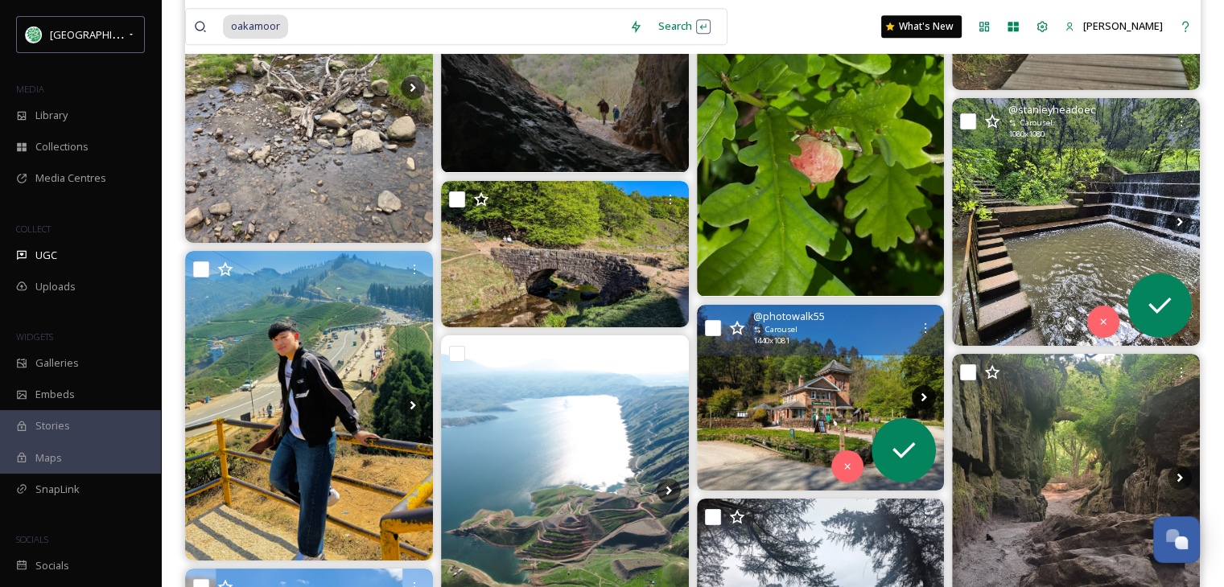
click at [921, 391] on icon at bounding box center [923, 397] width 24 height 24
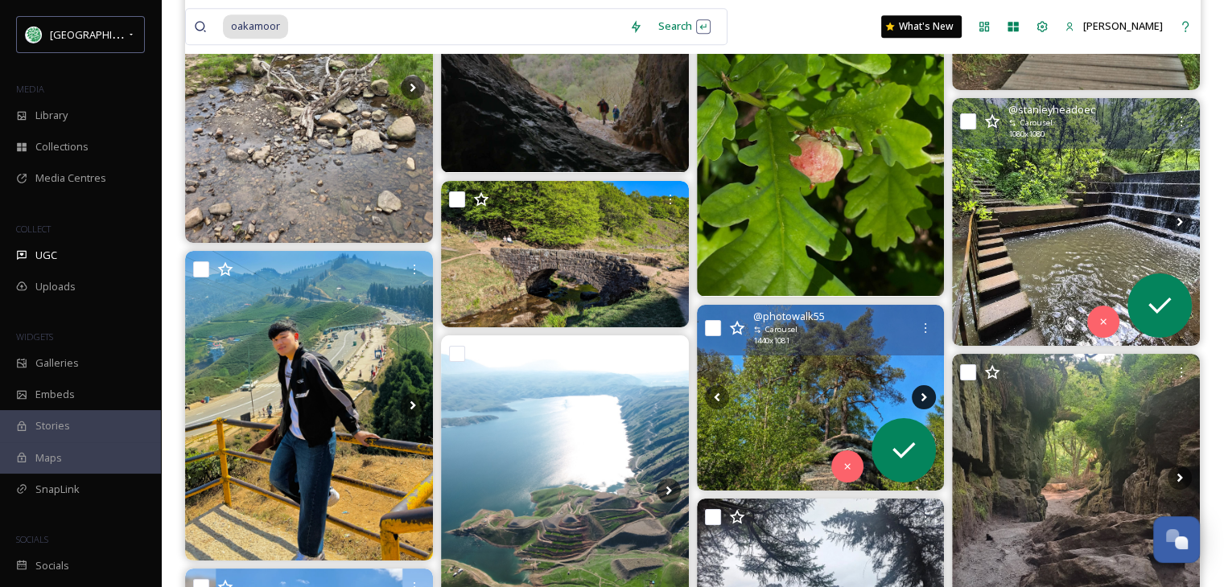
click at [921, 391] on icon at bounding box center [923, 397] width 24 height 24
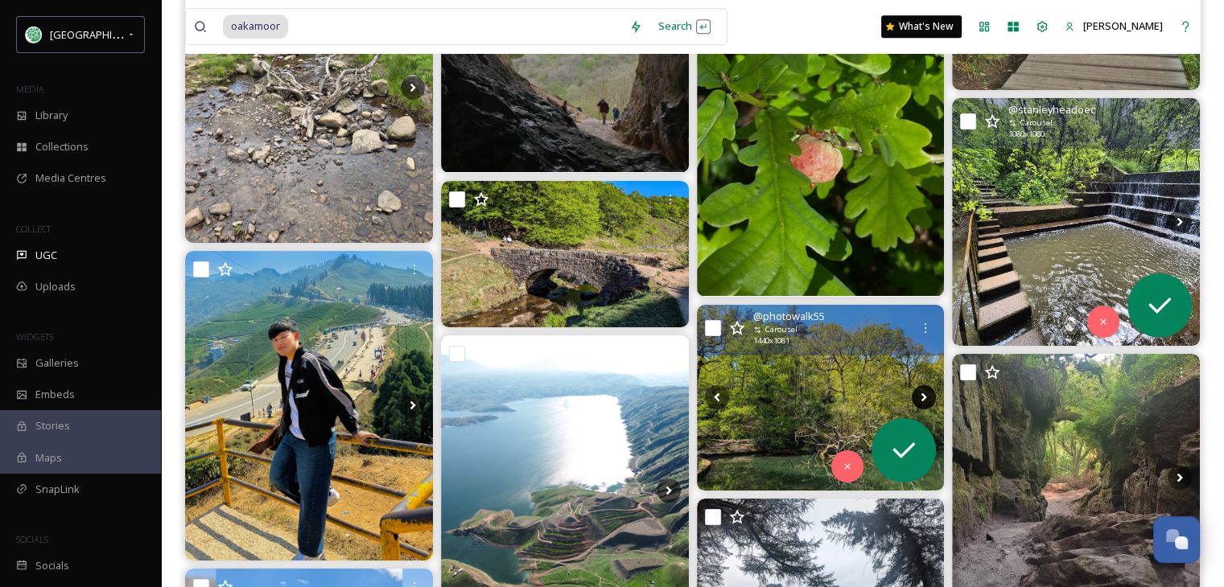
click at [921, 391] on icon at bounding box center [923, 397] width 24 height 24
